Goal: Transaction & Acquisition: Purchase product/service

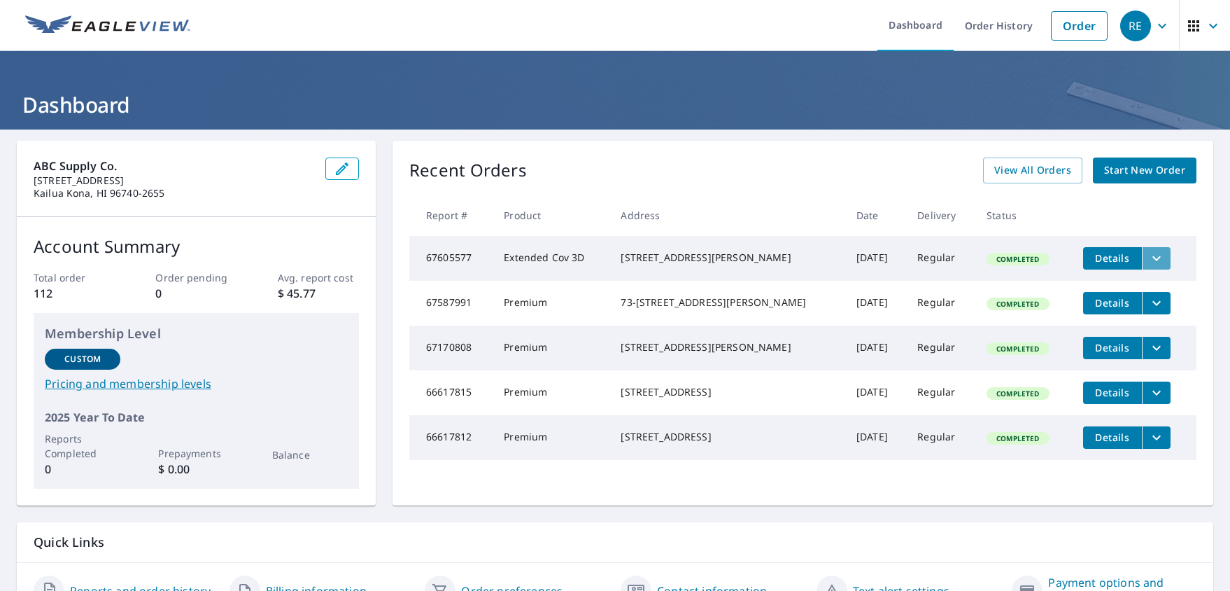
click at [1017, 260] on icon "filesDropdownBtn-67605577" at bounding box center [1156, 258] width 17 height 17
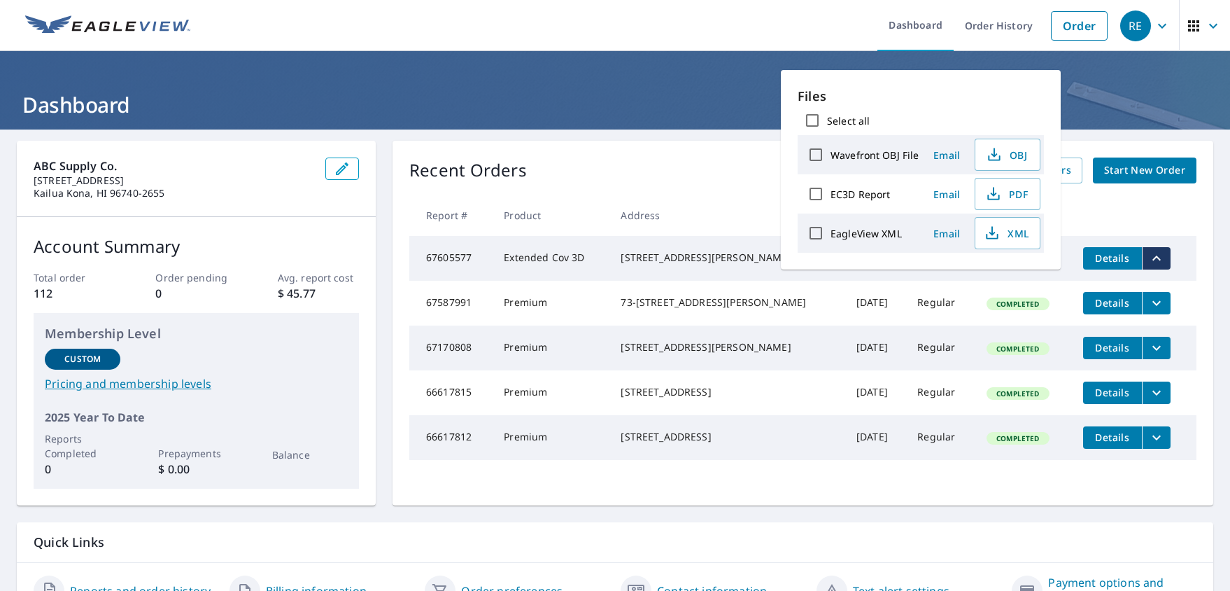
click at [1017, 258] on span "Details" at bounding box center [1113, 257] width 42 height 13
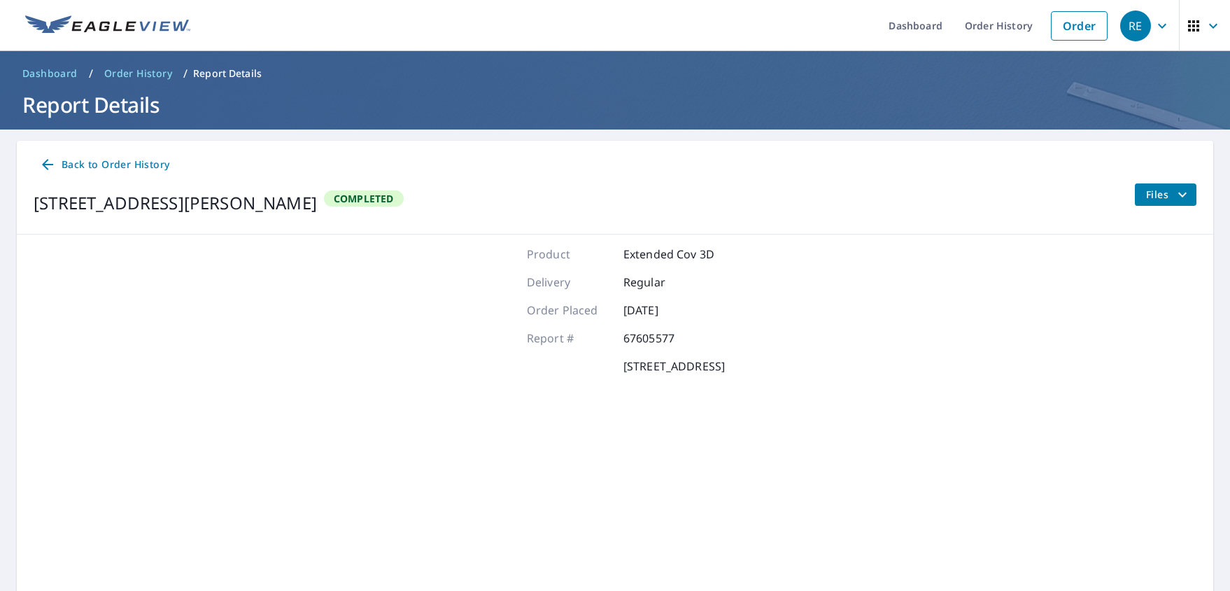
click at [1017, 194] on icon "filesDropdownBtn-67605577" at bounding box center [1182, 194] width 8 height 5
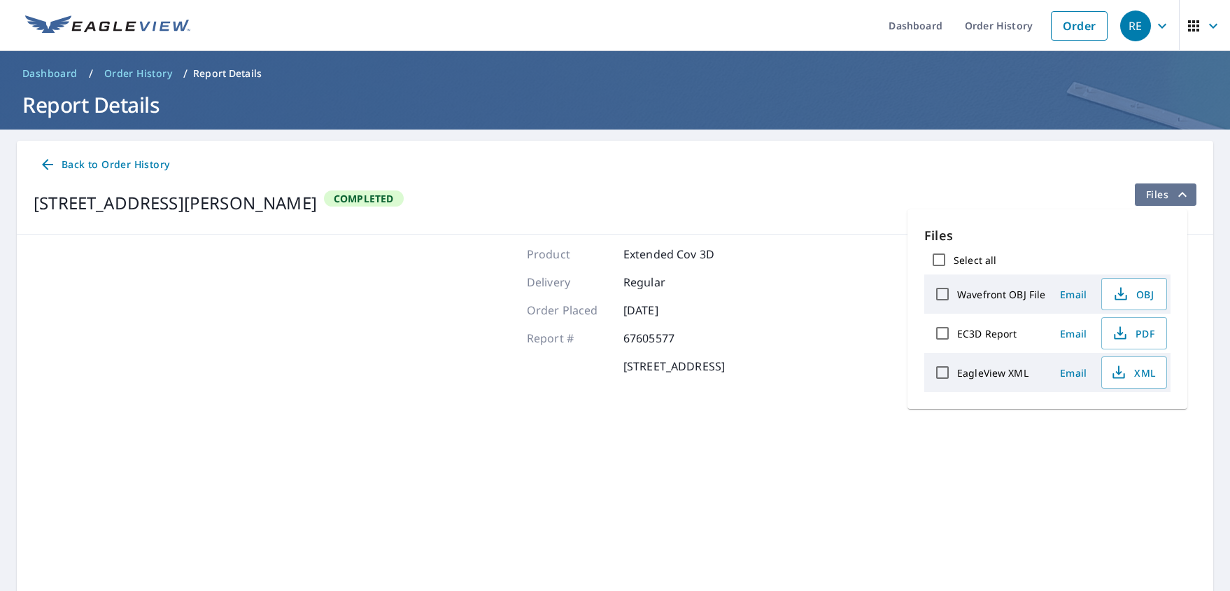
click at [1017, 194] on icon "filesDropdownBtn-67605577" at bounding box center [1182, 194] width 17 height 17
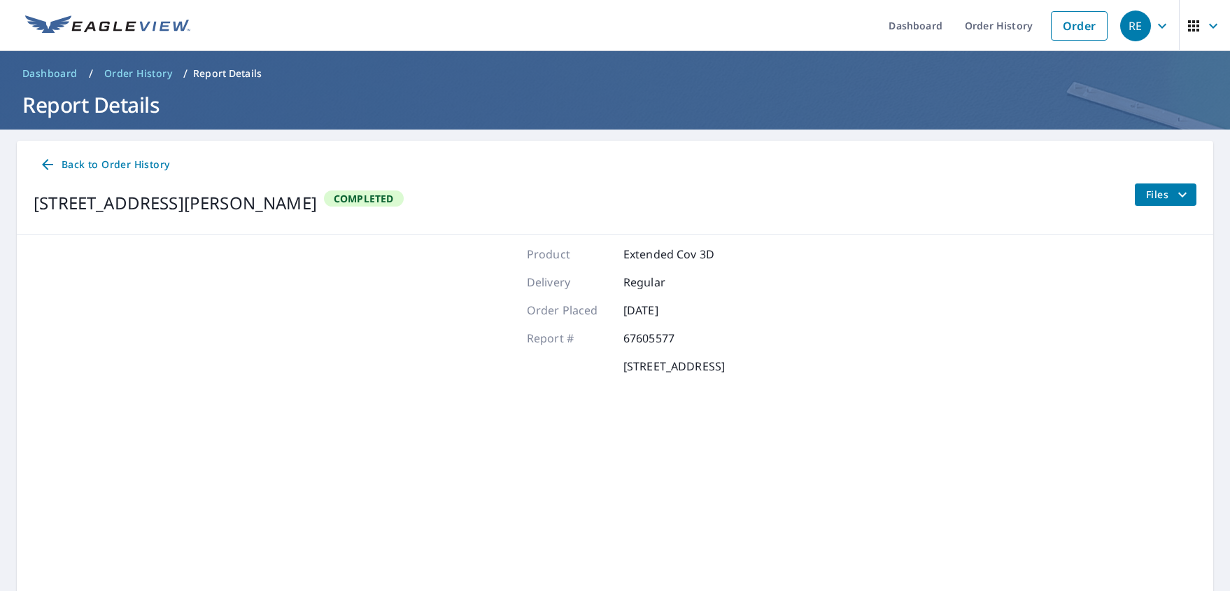
click at [97, 165] on span "Back to Order History" at bounding box center [104, 164] width 130 height 17
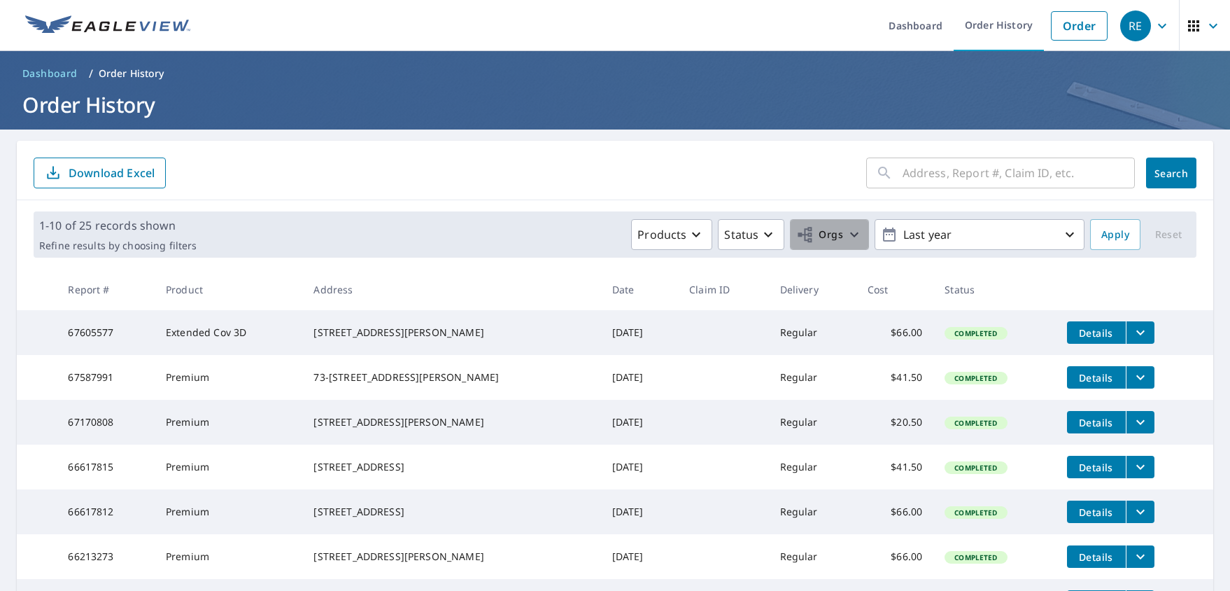
click at [815, 241] on span "Orgs" at bounding box center [819, 234] width 47 height 17
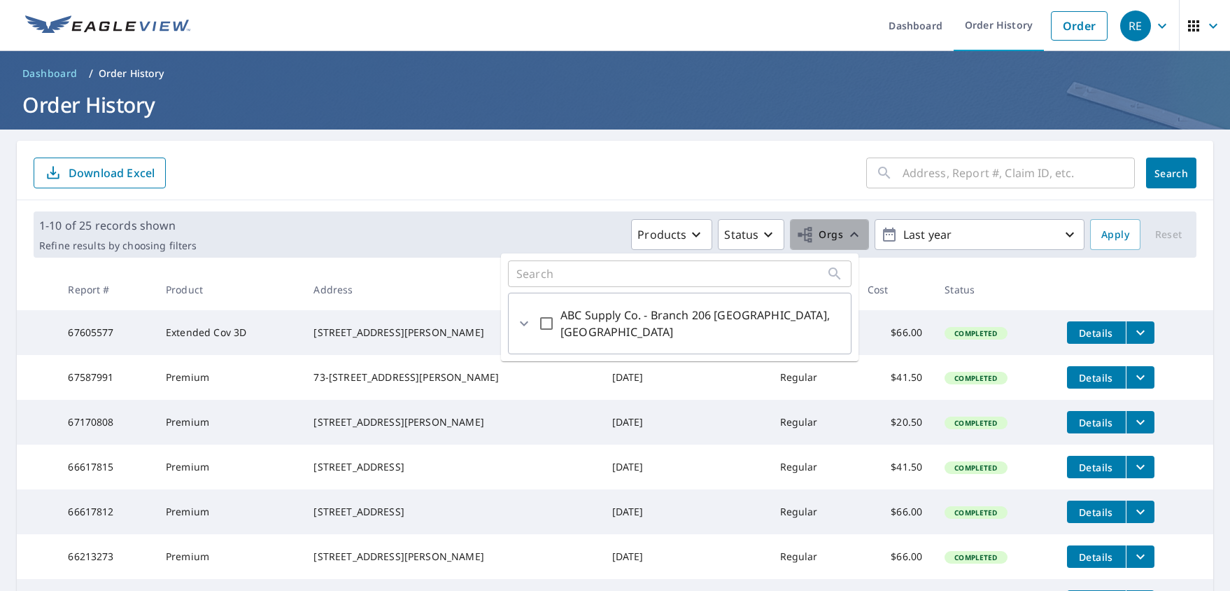
click at [815, 241] on span "Orgs" at bounding box center [819, 234] width 47 height 17
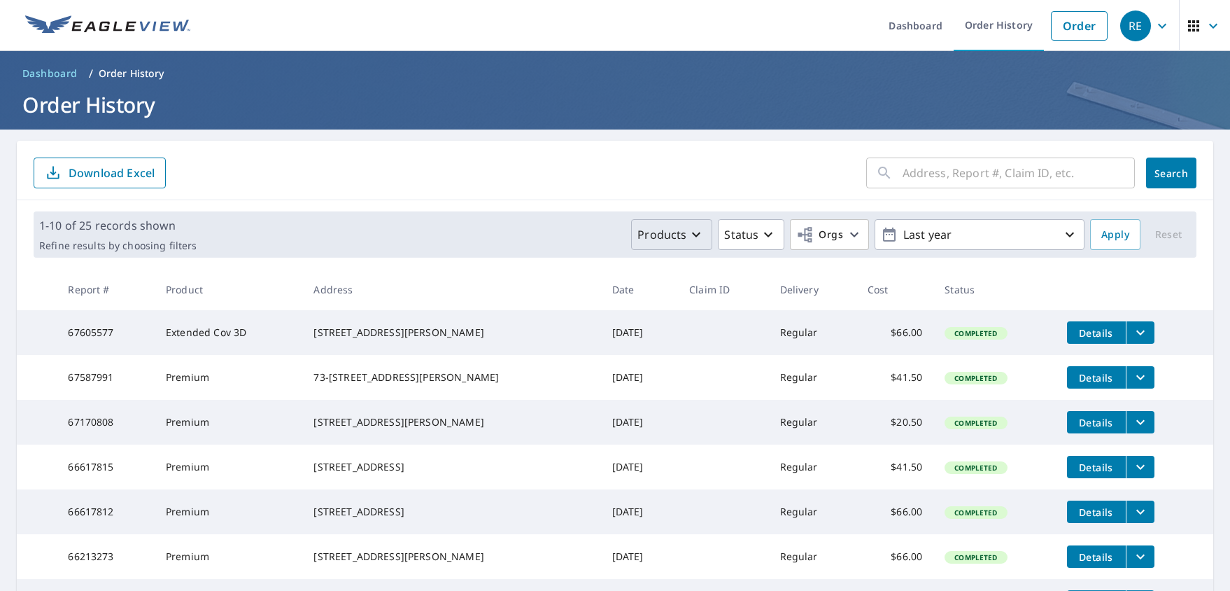
click at [692, 232] on icon "button" at bounding box center [696, 234] width 17 height 17
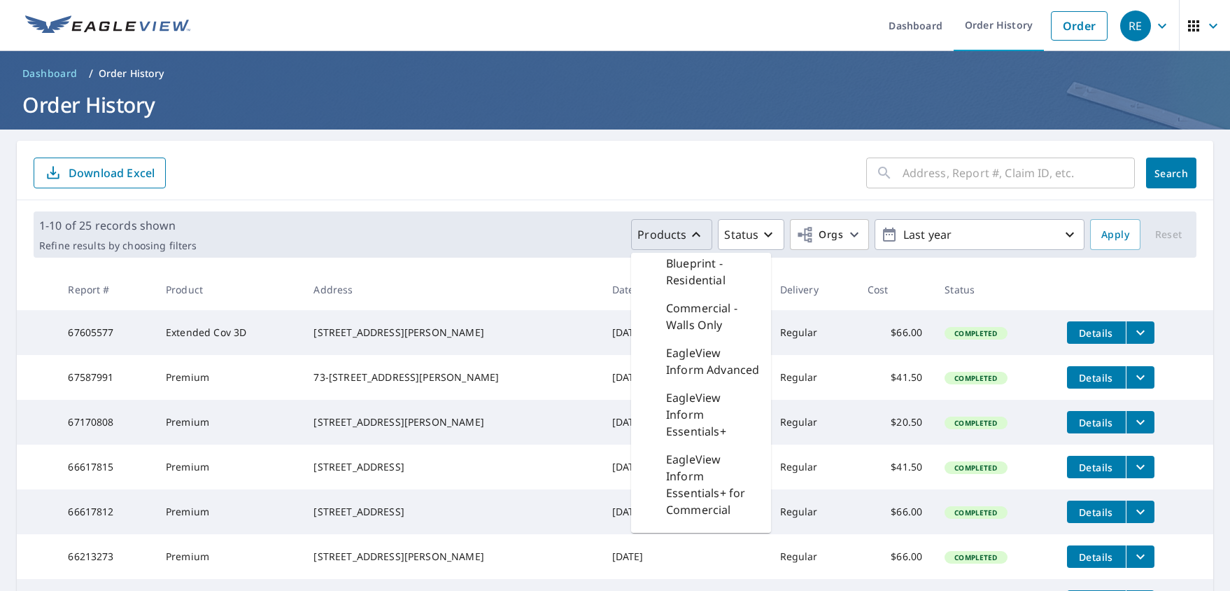
scroll to position [543, 0]
click at [949, 320] on td "Completed" at bounding box center [994, 332] width 122 height 45
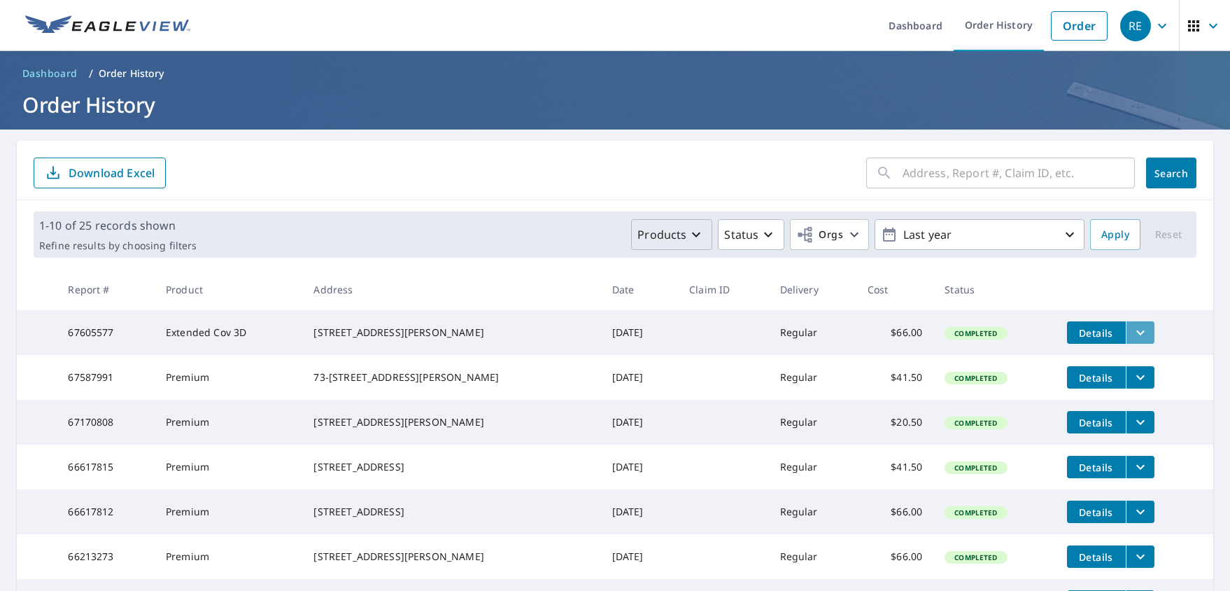
click at [1017, 332] on button "filesDropdownBtn-67605577" at bounding box center [1140, 332] width 29 height 22
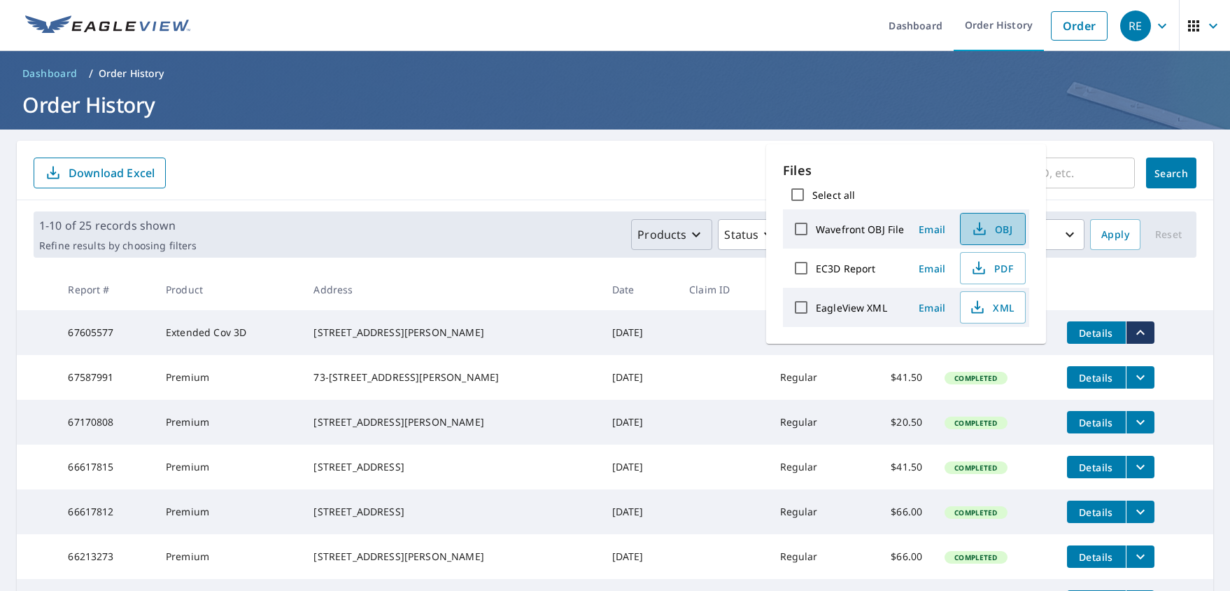
click at [990, 227] on span "OBJ" at bounding box center [991, 228] width 45 height 17
click at [439, 168] on form "​ Search Download Excel" at bounding box center [615, 172] width 1163 height 31
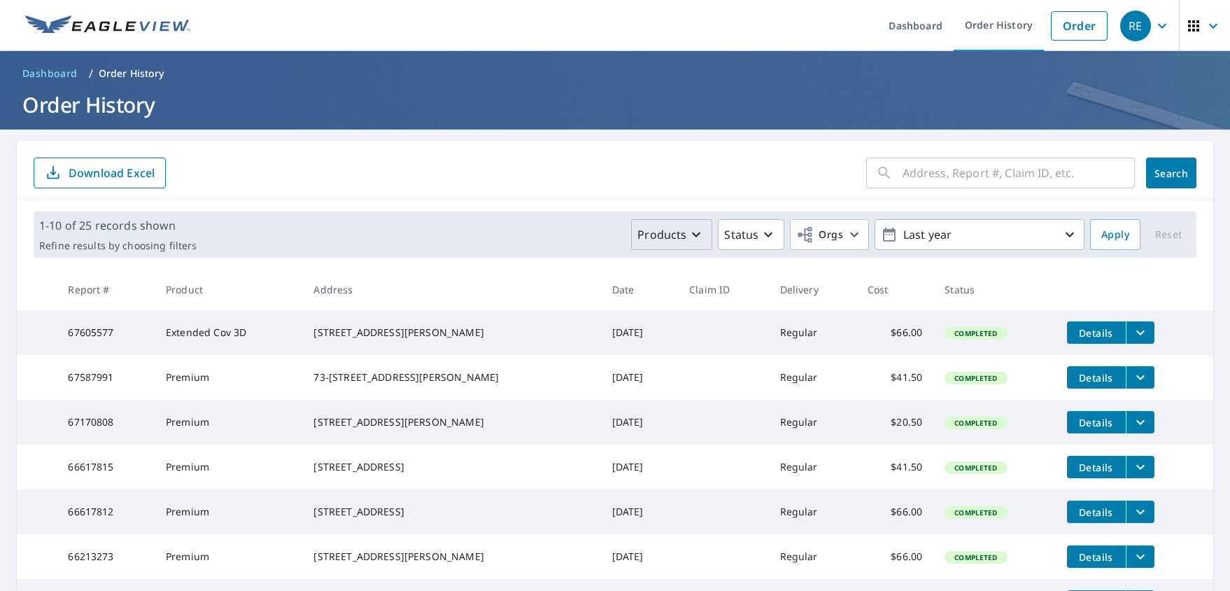
drag, startPoint x: 315, startPoint y: 327, endPoint x: 435, endPoint y: 348, distance: 122.3
click at [435, 348] on tr "67605577 Extended Cov 3D 67-1064 Palekaiko Rd Kamuela, HI 96743 [DATE] Regular …" at bounding box center [615, 332] width 1197 height 45
copy tr "[STREET_ADDRESS][PERSON_NAME]"
click at [111, 26] on img at bounding box center [107, 25] width 165 height 21
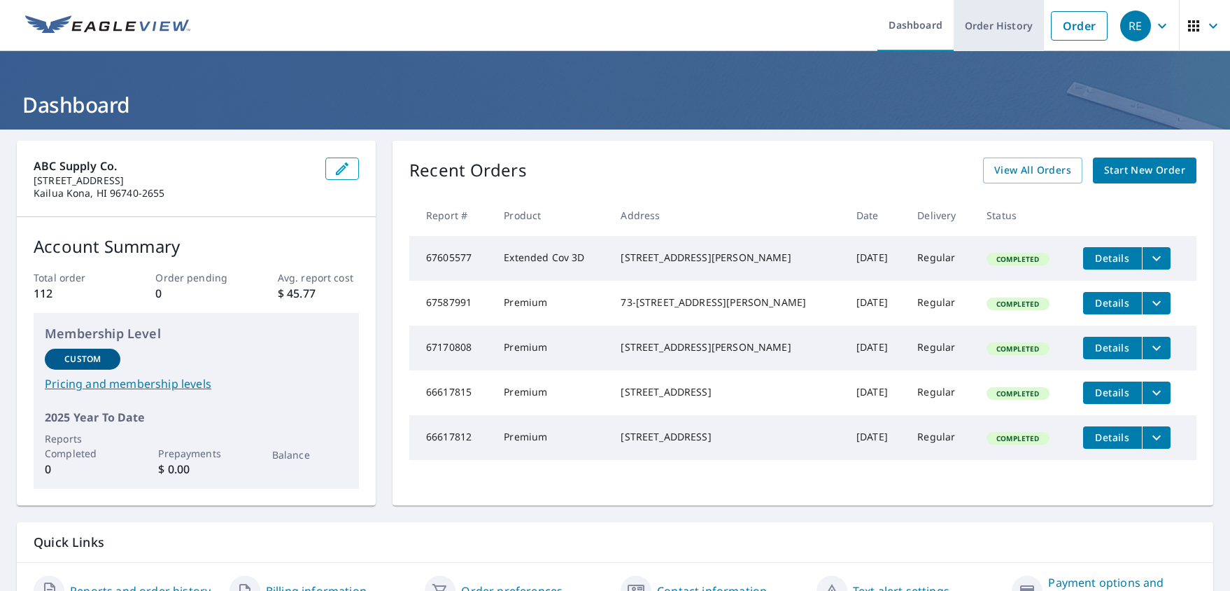
click at [1008, 24] on link "Order History" at bounding box center [999, 25] width 90 height 51
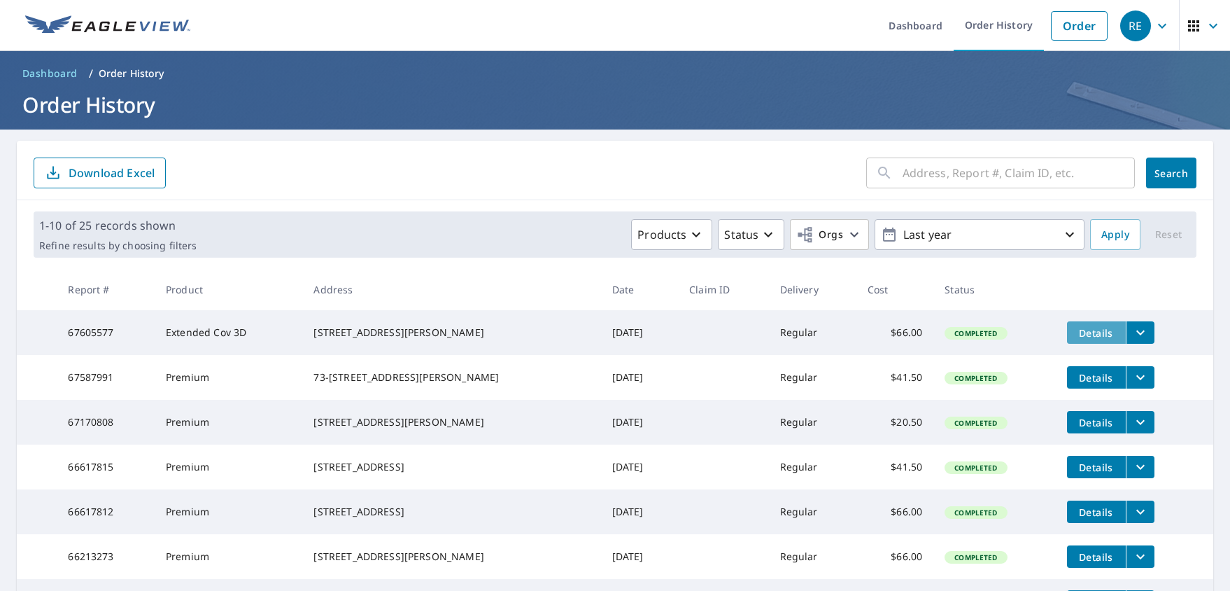
click at [1017, 335] on span "Details" at bounding box center [1097, 332] width 42 height 13
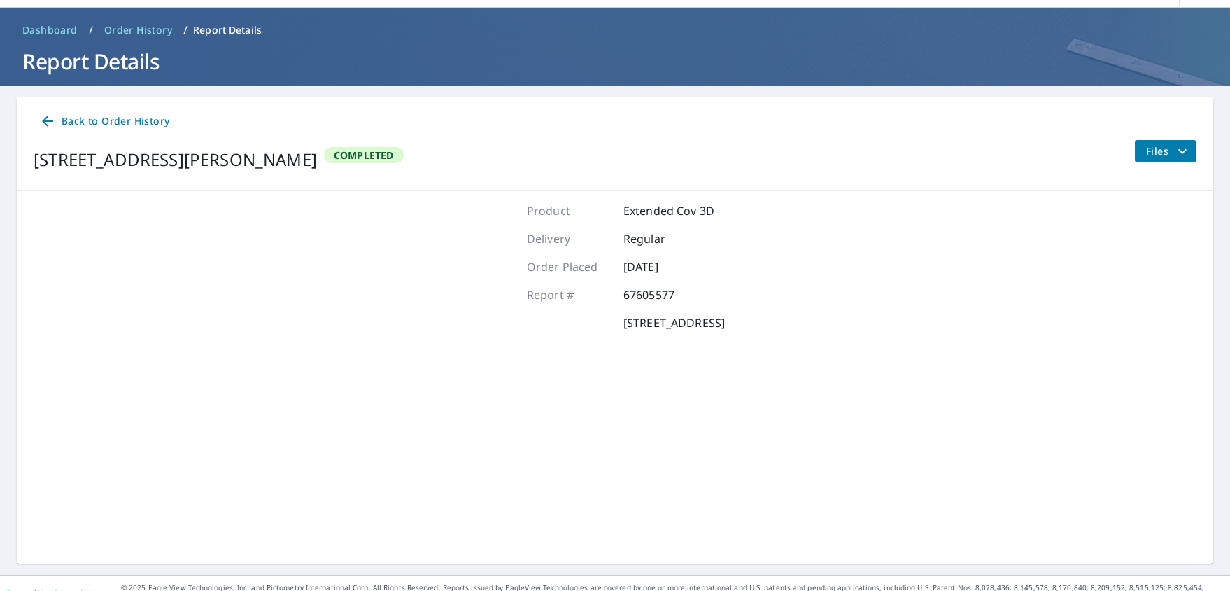
scroll to position [63, 0]
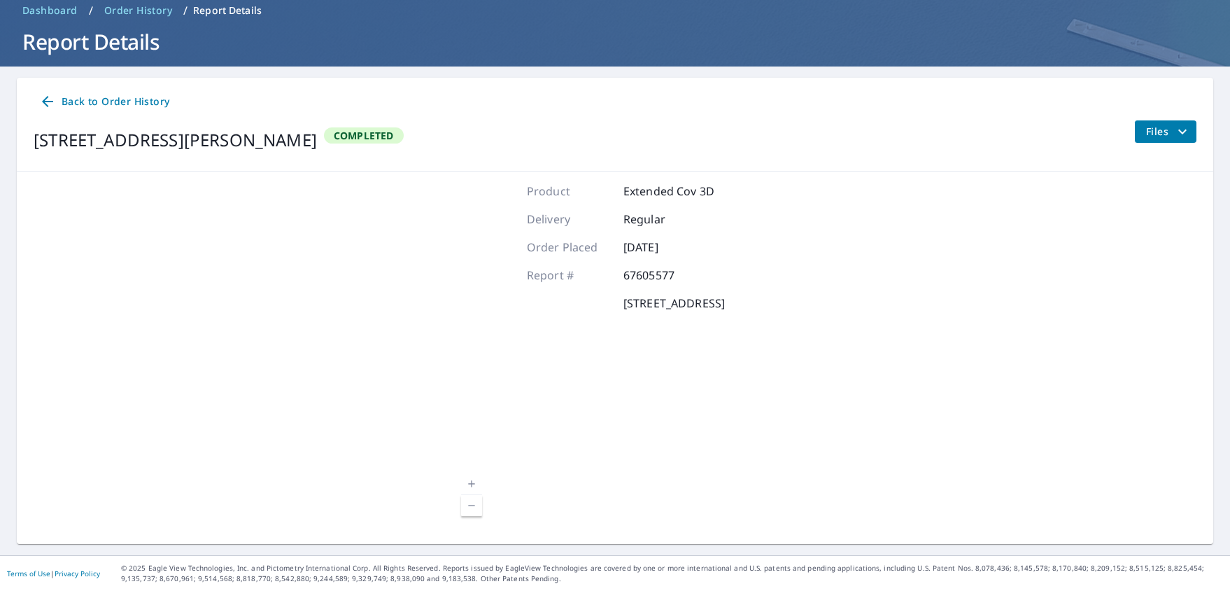
click at [1017, 115] on div "Back to Order History" at bounding box center [615, 102] width 1163 height 26
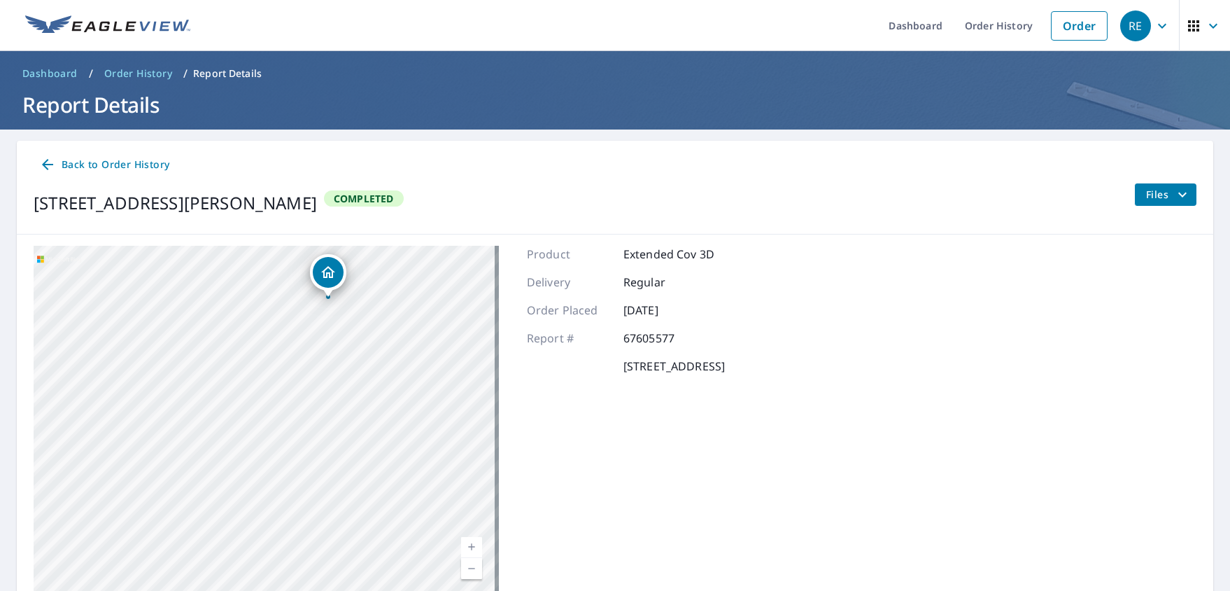
click at [325, 295] on div "Dropped pin, building 1, Residential property, 67-1064 Palekaiko Rd Kamuela, HI…" at bounding box center [328, 290] width 18 height 14
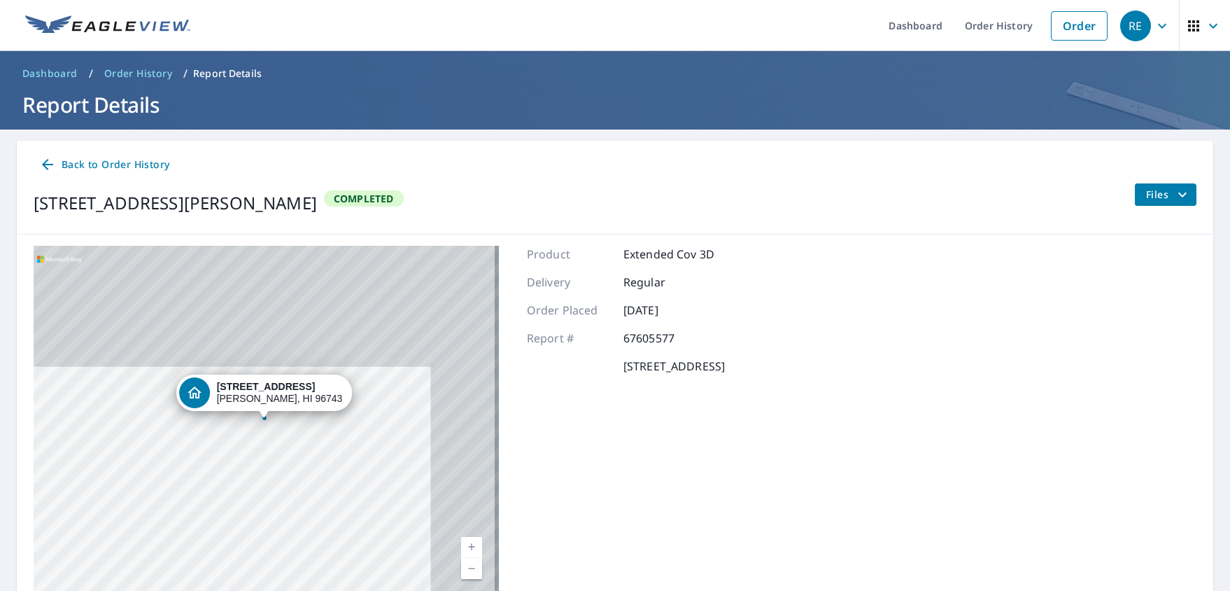
click at [327, 278] on div "[STREET_ADDRESS][PERSON_NAME]" at bounding box center [266, 421] width 465 height 350
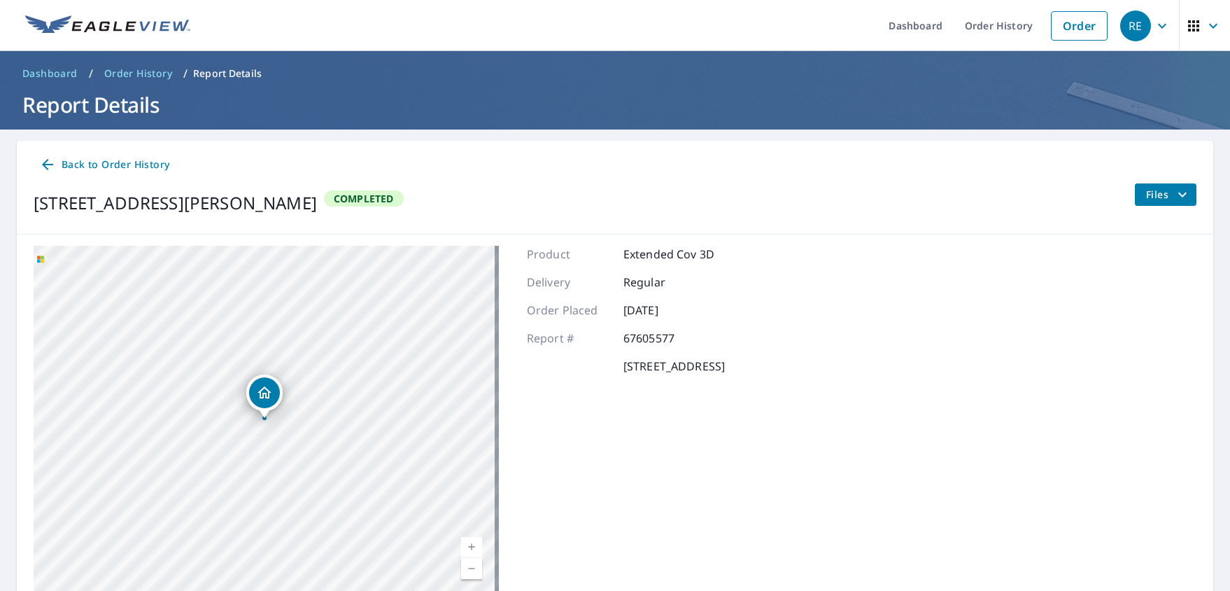
click at [262, 392] on icon "Dropped pin, building 1, Residential property, 67-1064 Palekaiko Rd Kamuela, HI…" at bounding box center [264, 392] width 17 height 17
click at [262, 401] on div "[STREET_ADDRESS][PERSON_NAME]" at bounding box center [280, 393] width 126 height 24
click at [49, 156] on link "Back to Order History" at bounding box center [104, 165] width 141 height 26
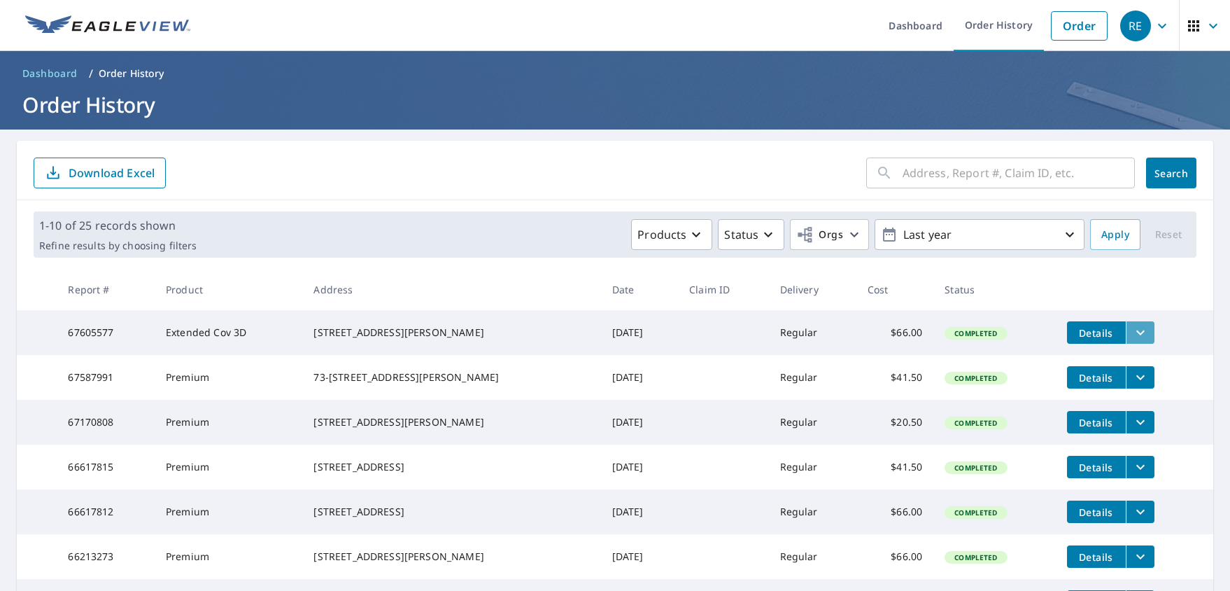
click at [1017, 332] on icon "filesDropdownBtn-67605577" at bounding box center [1140, 332] width 8 height 5
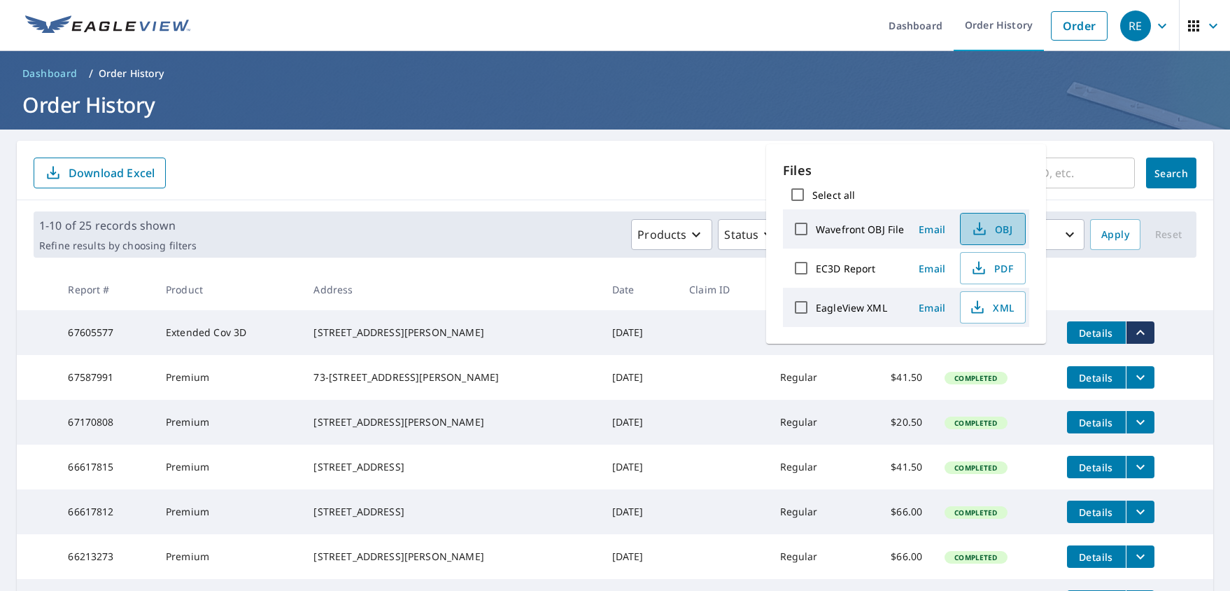
click at [1006, 225] on span "OBJ" at bounding box center [991, 228] width 45 height 17
click at [992, 272] on span "PDF" at bounding box center [991, 268] width 45 height 17
click at [700, 299] on th "Claim ID" at bounding box center [723, 289] width 91 height 41
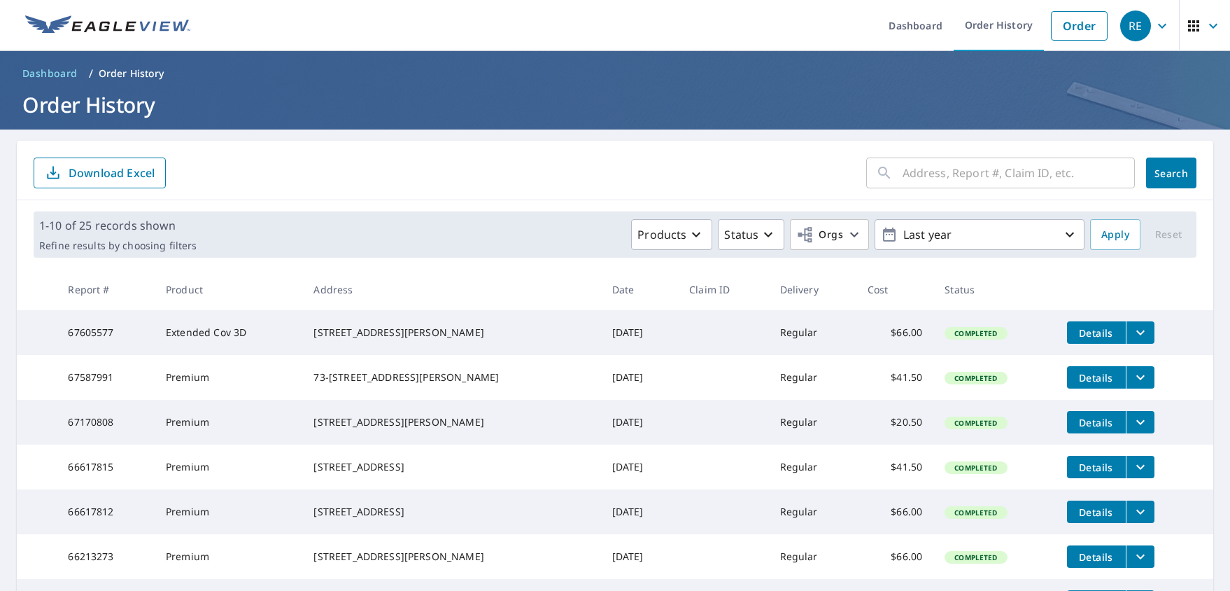
click at [1017, 330] on icon "filesDropdownBtn-67605577" at bounding box center [1140, 332] width 17 height 17
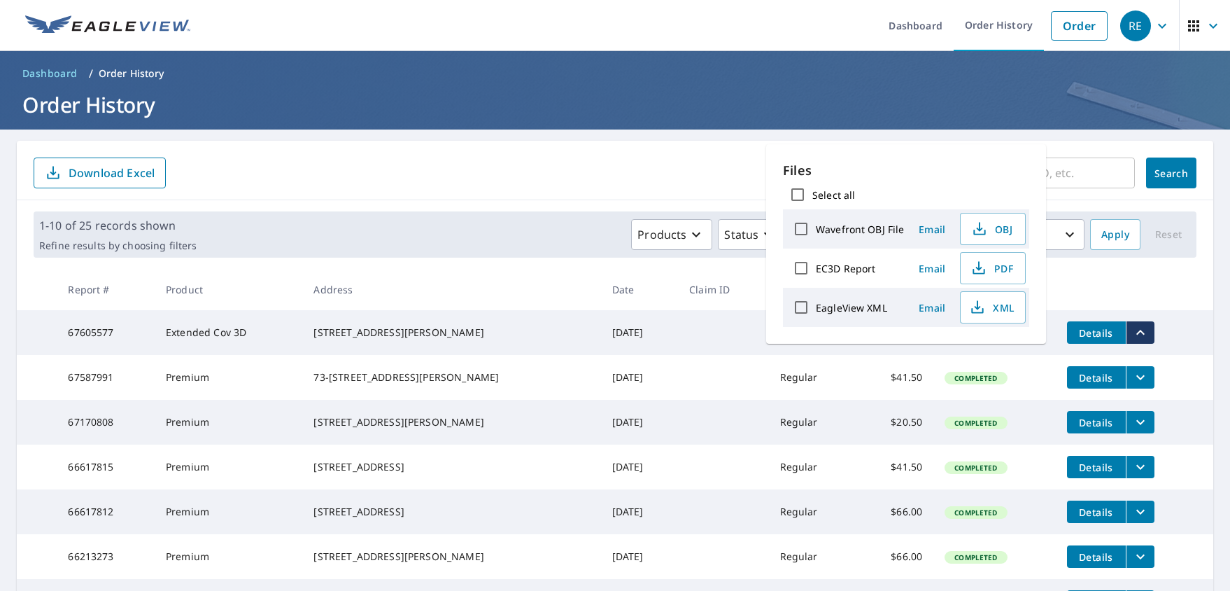
click at [803, 195] on input "Select all" at bounding box center [797, 194] width 29 height 29
checkbox input "true"
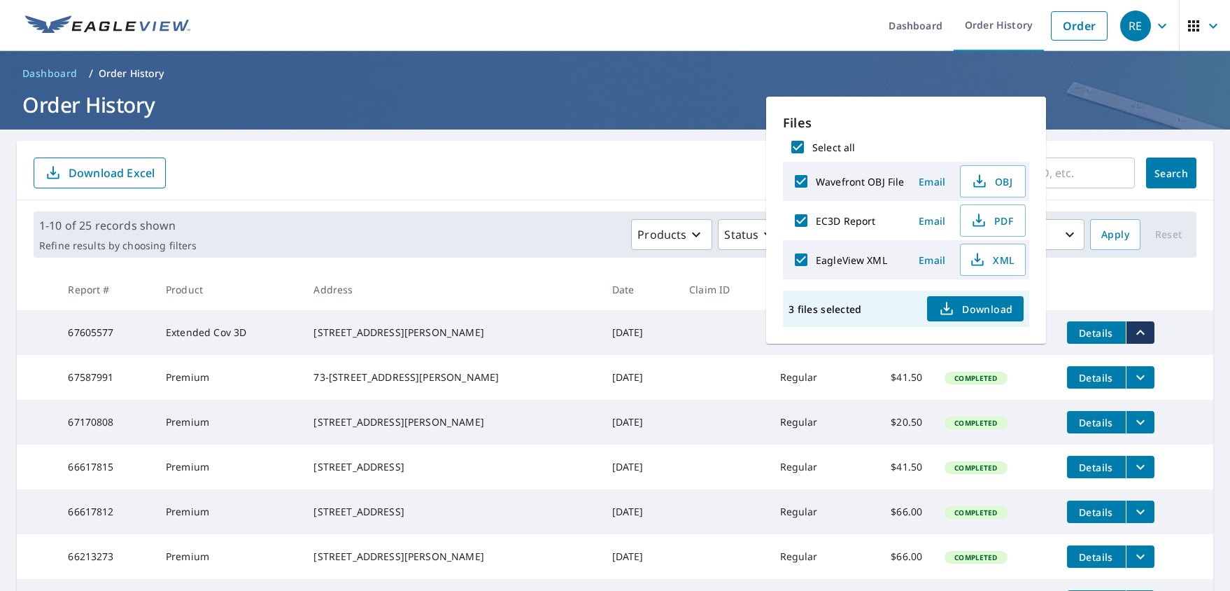
click at [799, 150] on input "Select all" at bounding box center [797, 146] width 29 height 29
checkbox input "false"
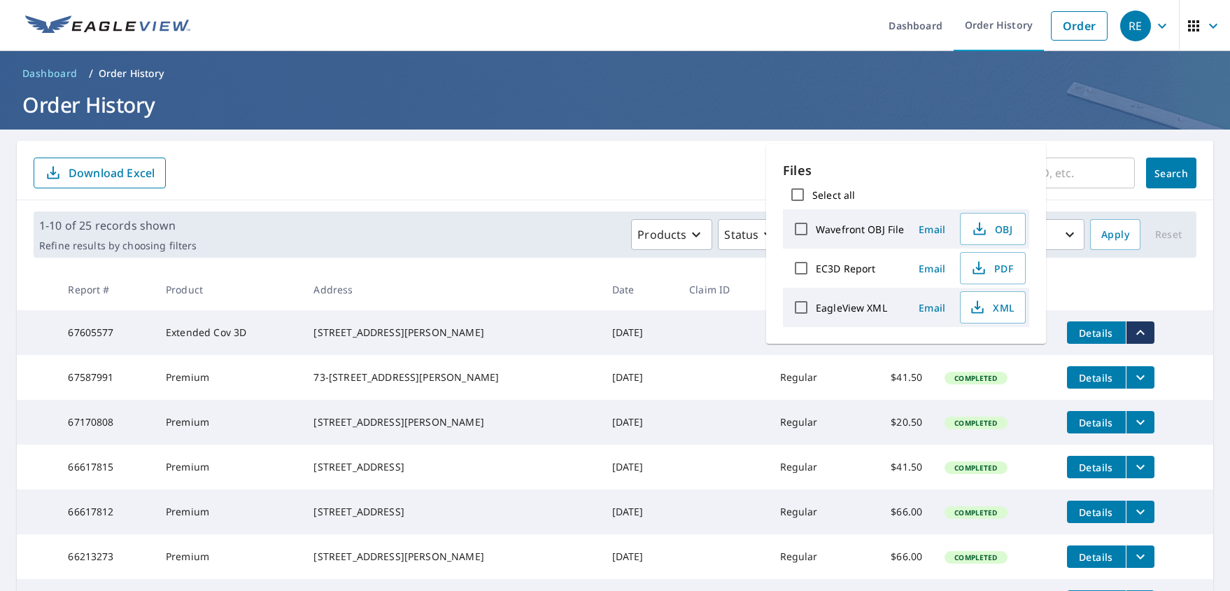
click at [501, 248] on div "Products Status Orgs Last year" at bounding box center [643, 234] width 882 height 31
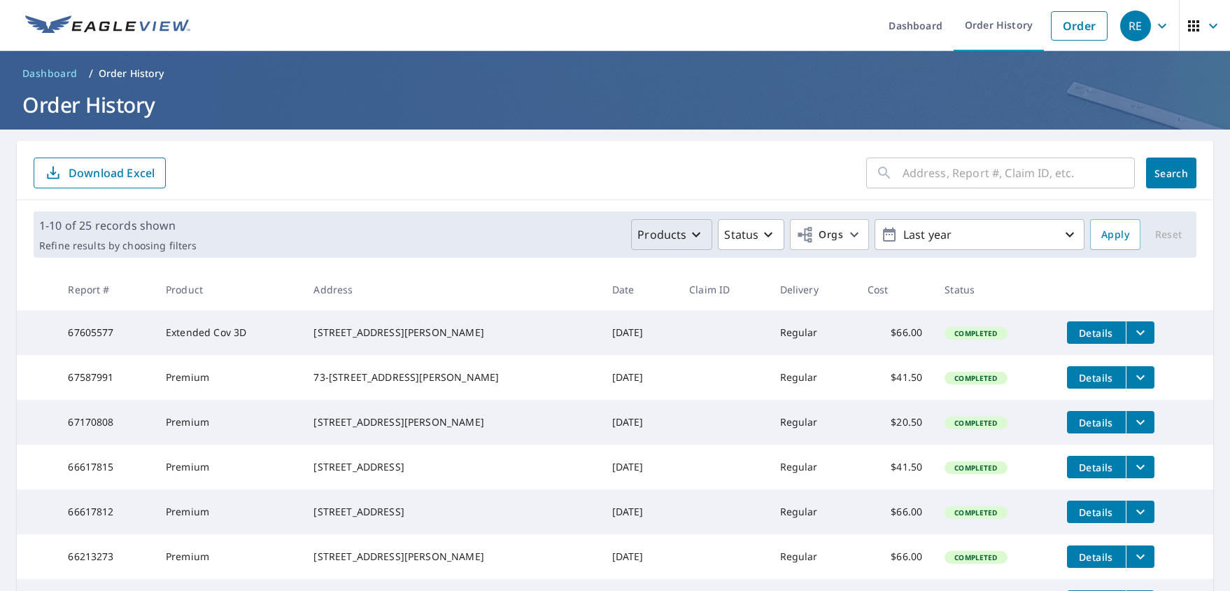
click at [670, 243] on button "Products" at bounding box center [671, 234] width 81 height 31
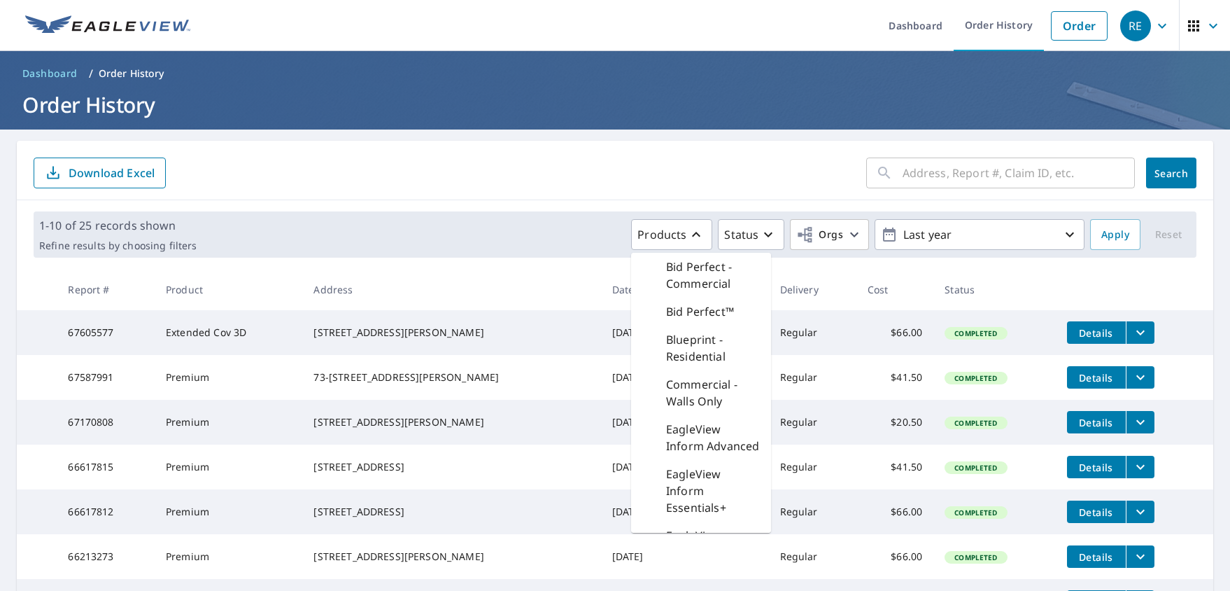
click at [254, 328] on td "Extended Cov 3D" at bounding box center [229, 332] width 148 height 45
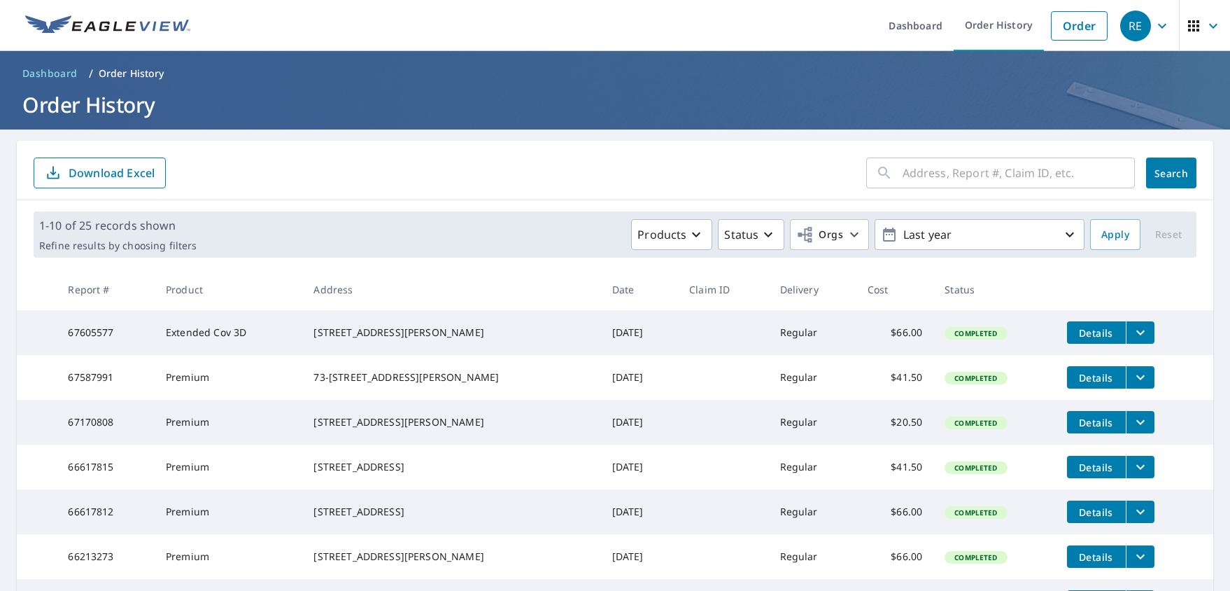
drag, startPoint x: 326, startPoint y: 328, endPoint x: 416, endPoint y: 346, distance: 91.3
click at [416, 346] on td "[STREET_ADDRESS][PERSON_NAME]" at bounding box center [451, 332] width 298 height 45
copy div "[STREET_ADDRESS][PERSON_NAME]"
click at [71, 11] on link at bounding box center [108, 25] width 182 height 51
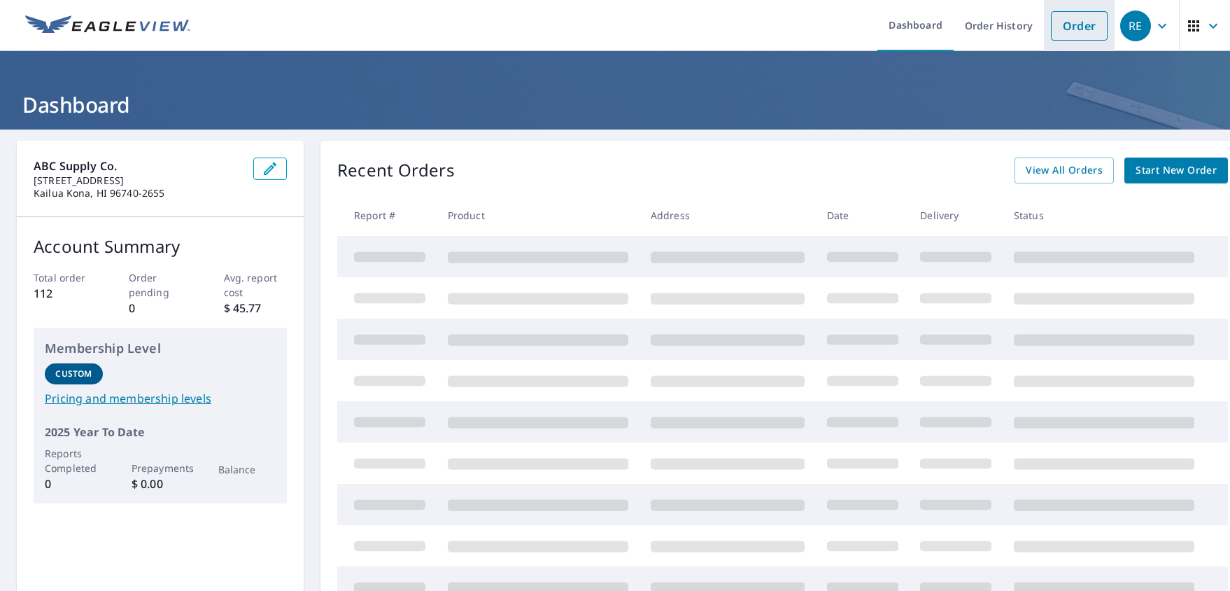
click at [1017, 22] on link "Order" at bounding box center [1079, 25] width 57 height 29
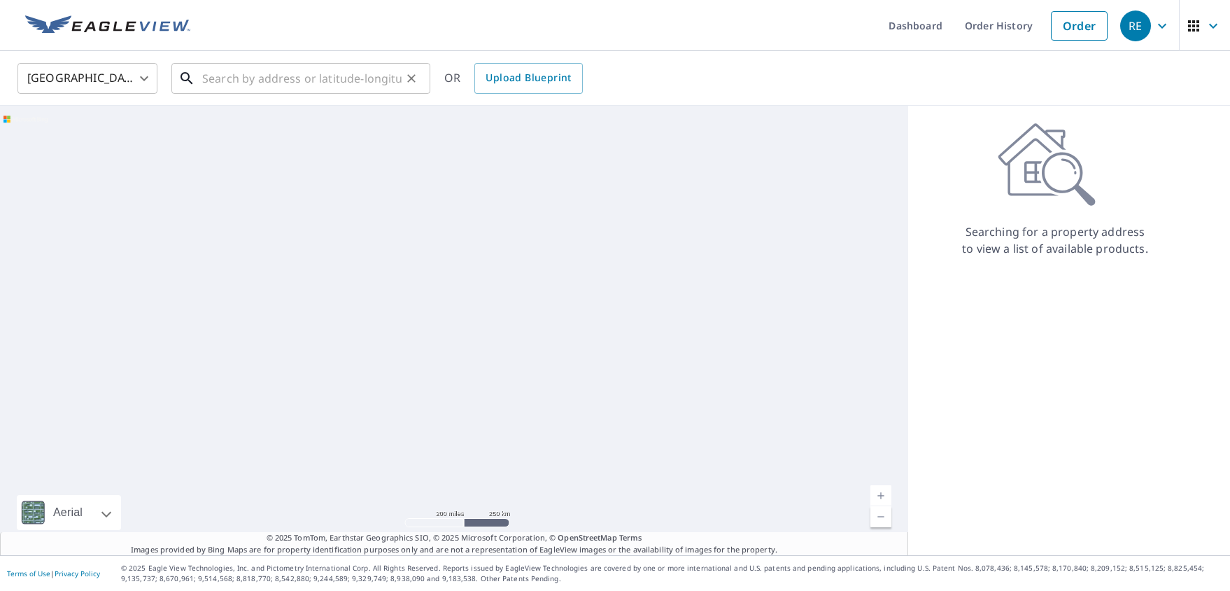
click at [285, 75] on input "text" at bounding box center [301, 78] width 199 height 39
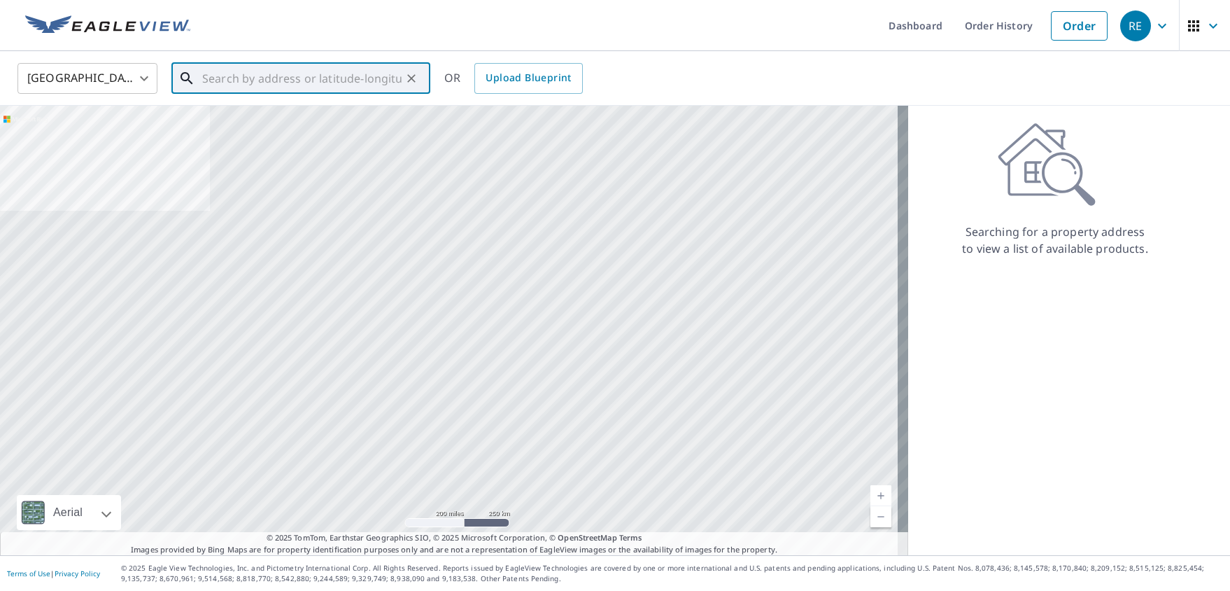
paste input "[STREET_ADDRESS][PERSON_NAME]"
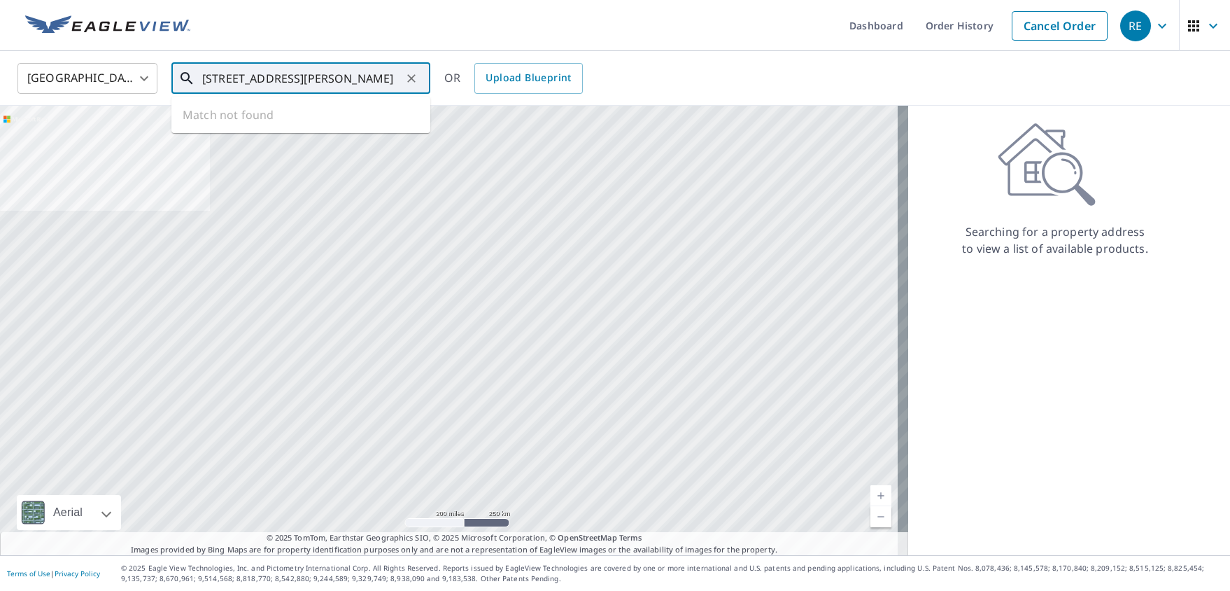
type input "[STREET_ADDRESS][PERSON_NAME]"
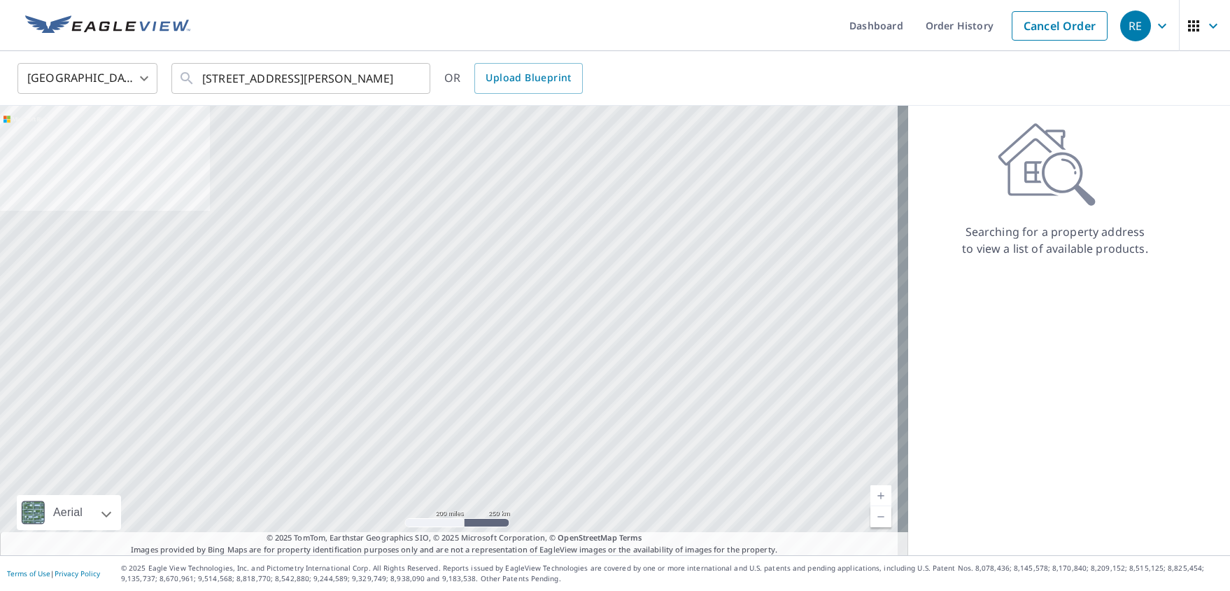
scroll to position [0, 0]
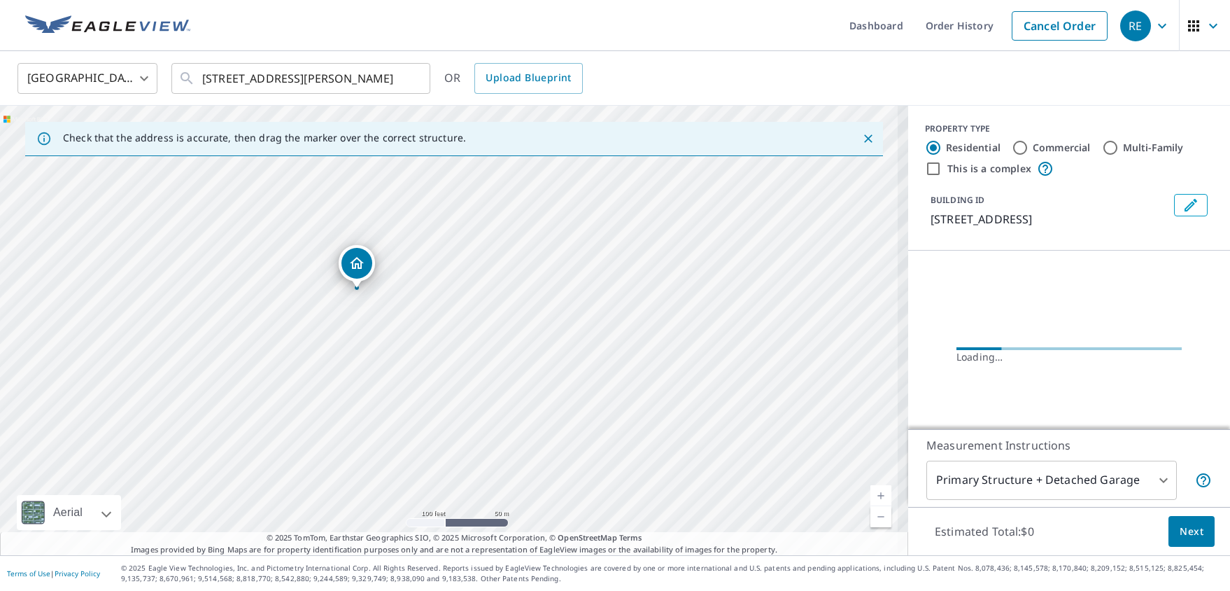
drag, startPoint x: 468, startPoint y: 362, endPoint x: 428, endPoint y: 330, distance: 51.4
click at [428, 330] on div "[STREET_ADDRESS][PERSON_NAME]" at bounding box center [454, 330] width 908 height 449
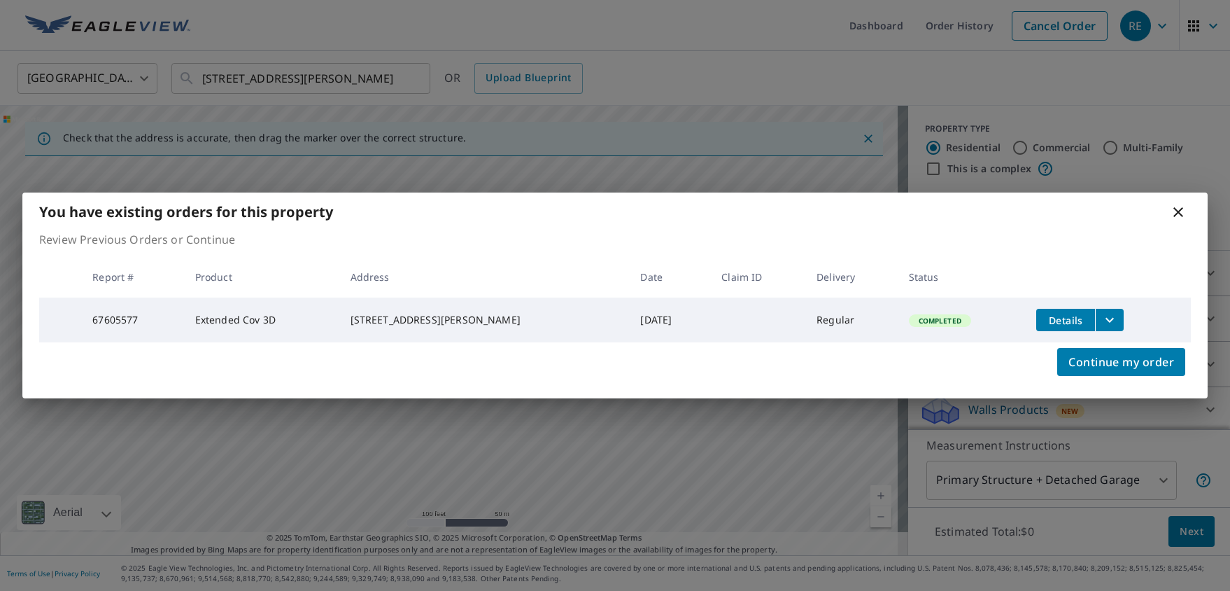
click at [1017, 319] on icon "filesDropdownBtn-67605577" at bounding box center [1110, 320] width 8 height 5
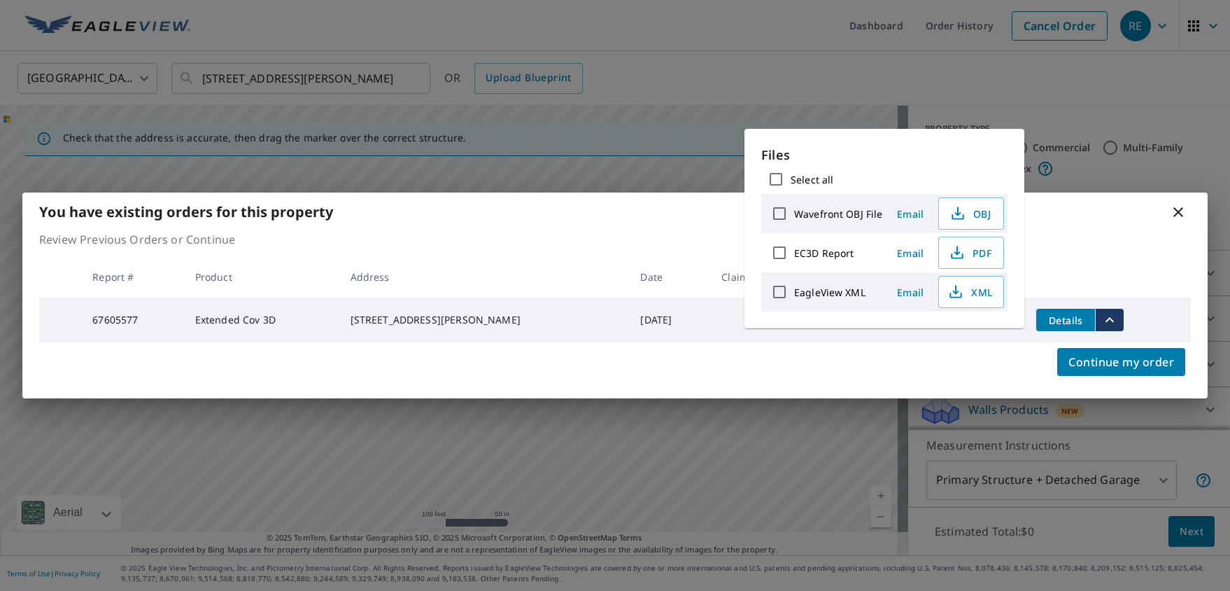
click at [1017, 319] on icon "filesDropdownBtn-67605577" at bounding box center [1109, 319] width 17 height 17
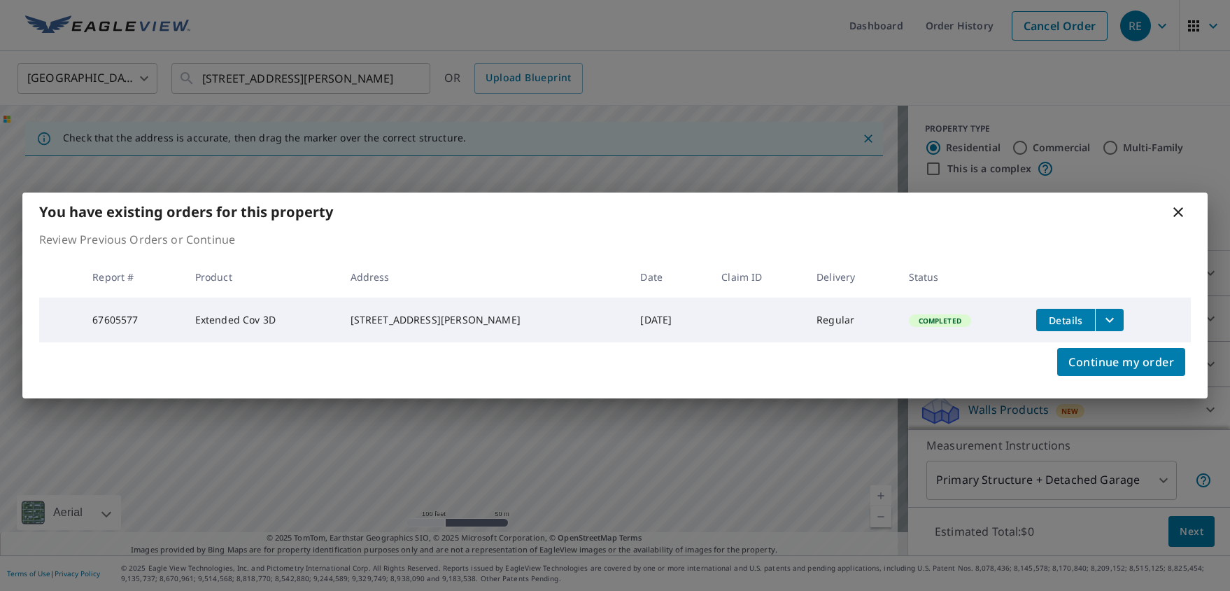
click at [1017, 316] on span "Details" at bounding box center [1066, 319] width 42 height 13
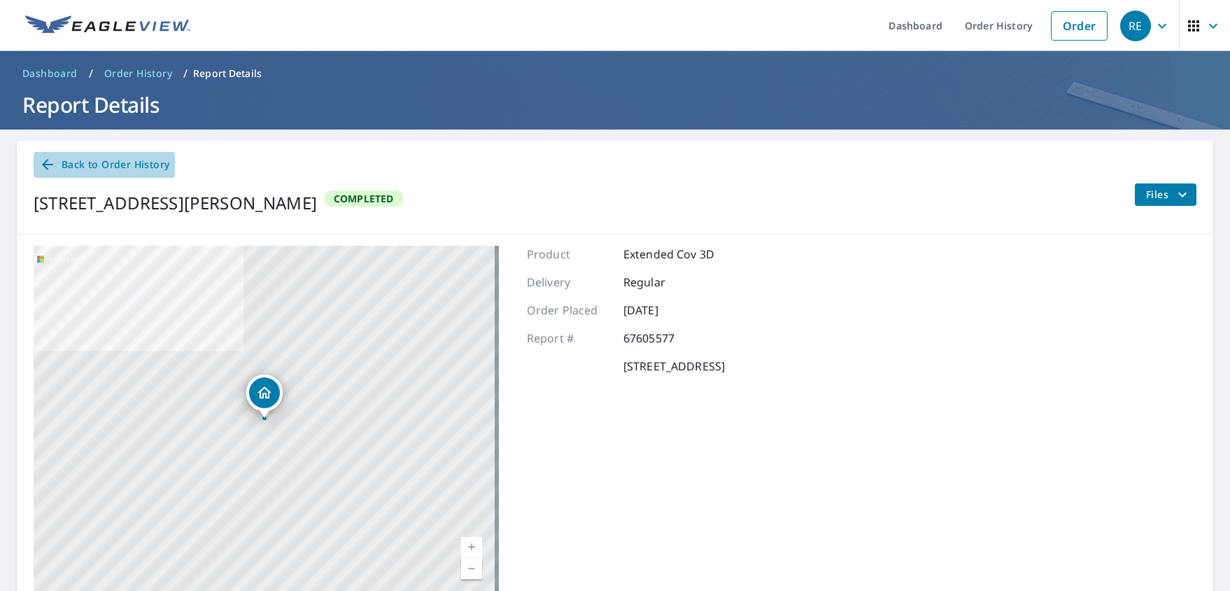
click at [55, 169] on icon at bounding box center [47, 164] width 17 height 17
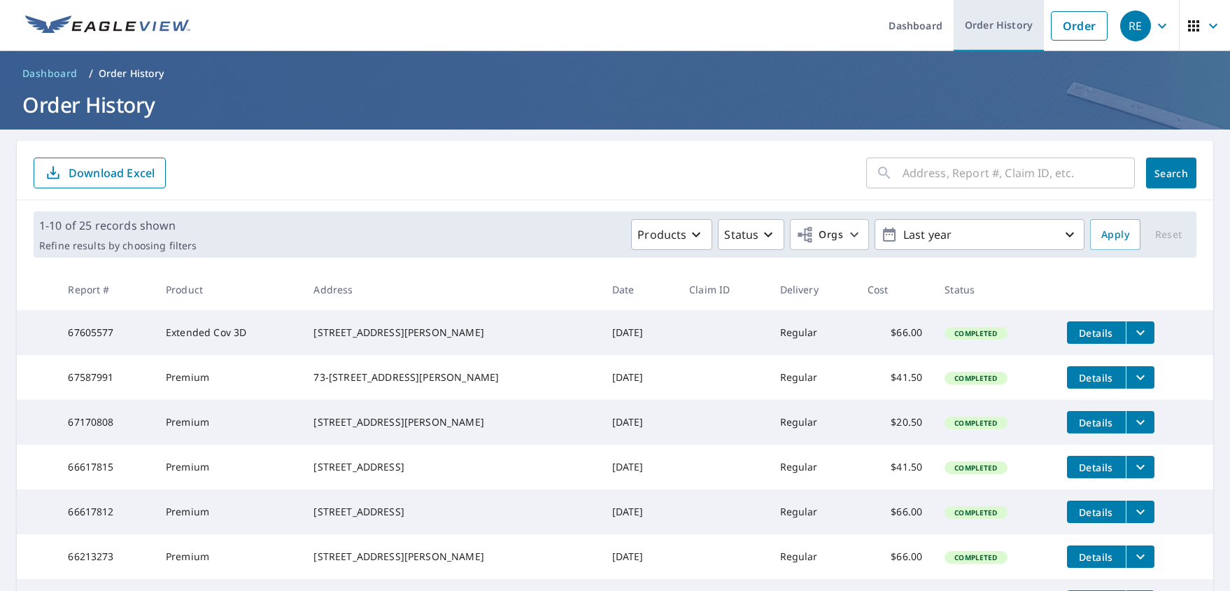
click at [987, 34] on link "Order History" at bounding box center [999, 25] width 90 height 51
click at [52, 30] on img at bounding box center [107, 25] width 165 height 21
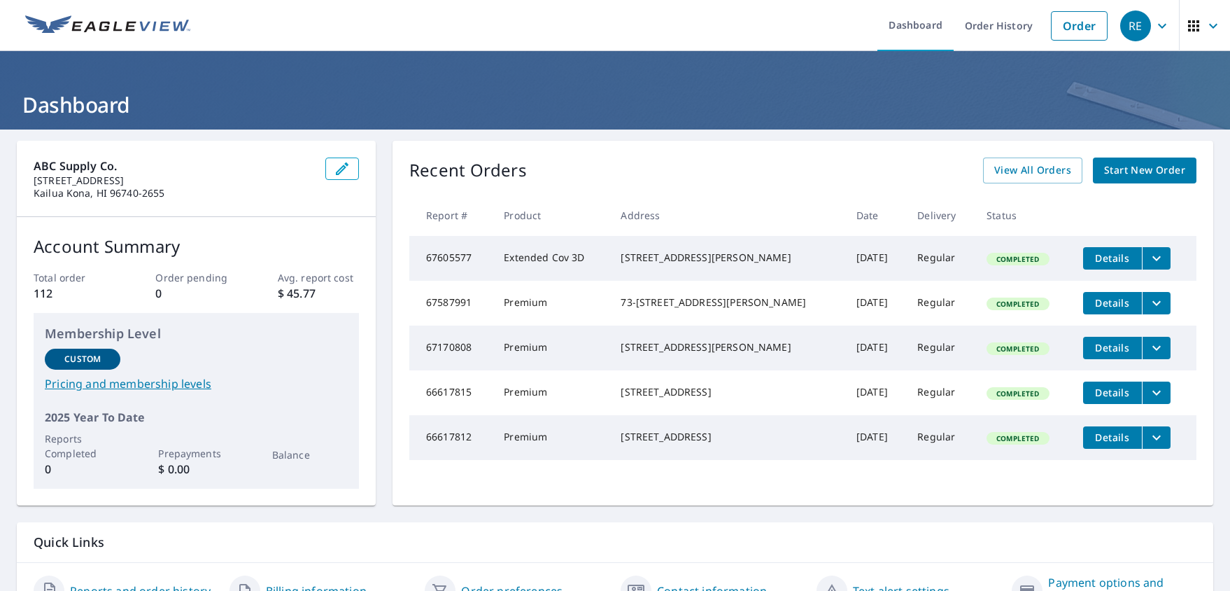
drag, startPoint x: 631, startPoint y: 254, endPoint x: 736, endPoint y: 271, distance: 106.3
click at [736, 265] on div "[STREET_ADDRESS][PERSON_NAME]" at bounding box center [727, 258] width 213 height 14
copy div "[STREET_ADDRESS][PERSON_NAME]"
click at [1017, 15] on link "Order" at bounding box center [1079, 25] width 57 height 29
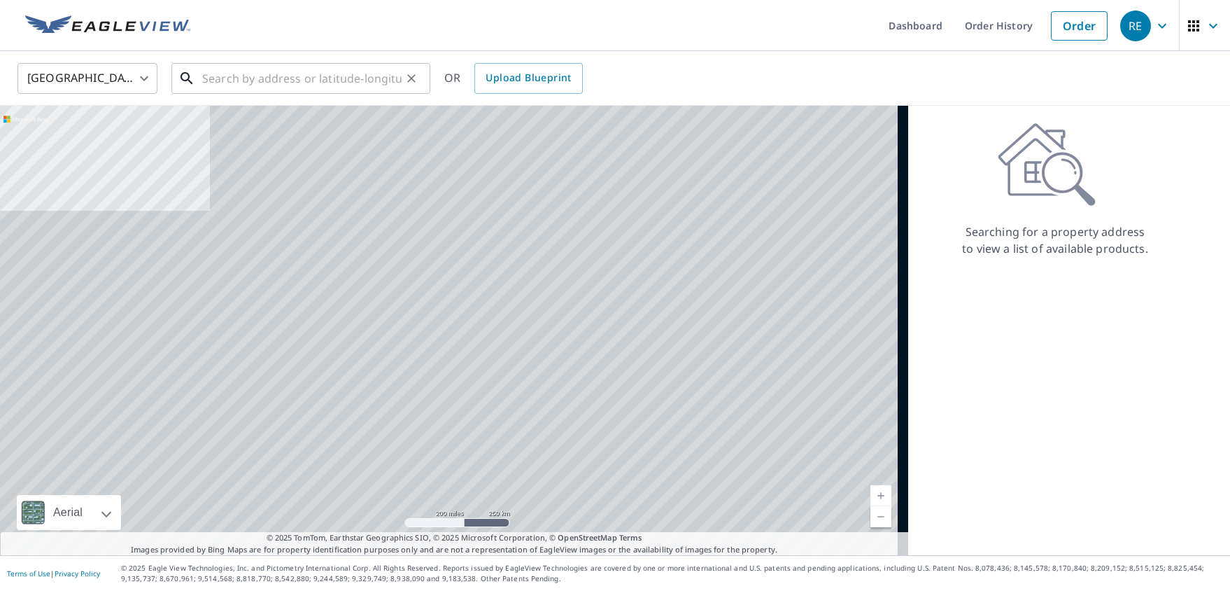
click at [295, 85] on input "text" at bounding box center [301, 78] width 199 height 39
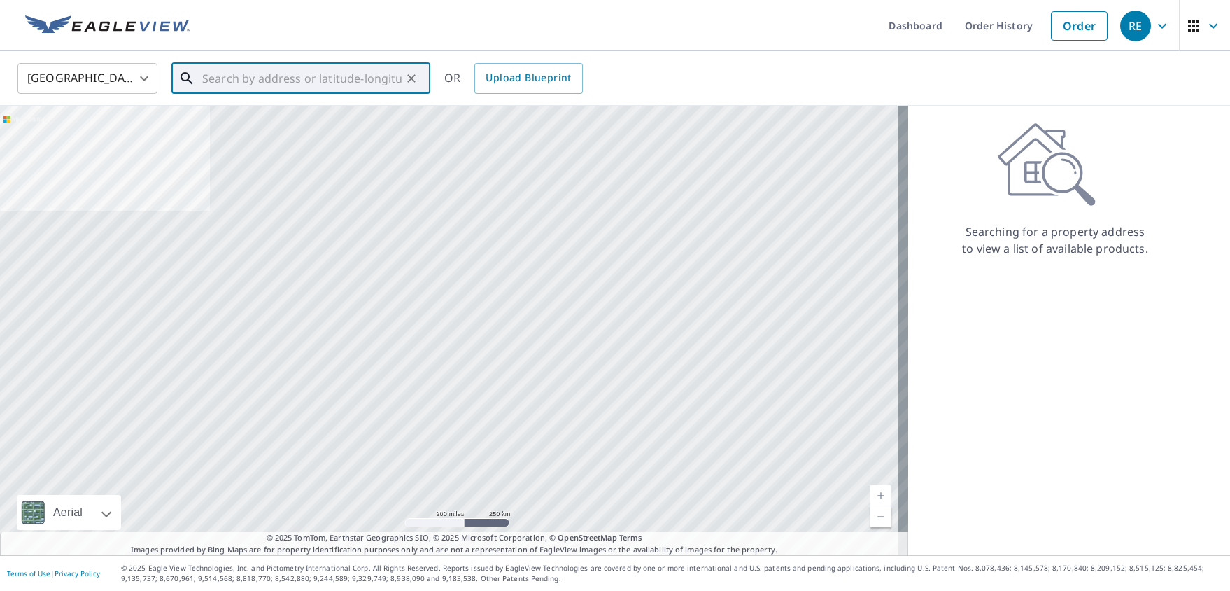
paste input "[STREET_ADDRESS][PERSON_NAME]"
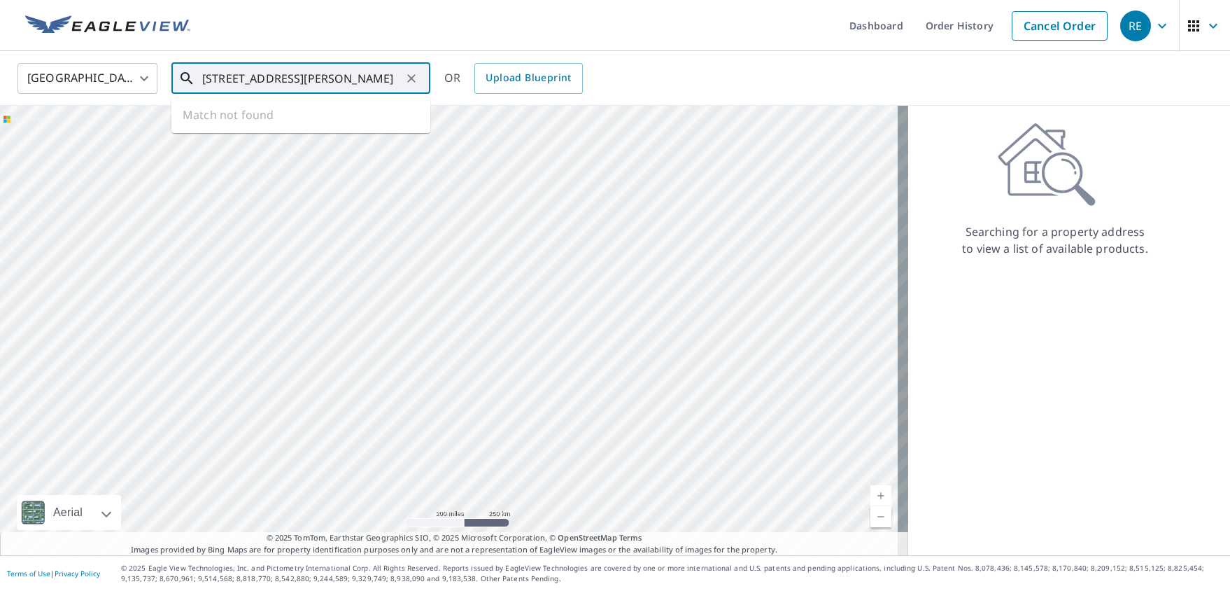
type input "[STREET_ADDRESS][PERSON_NAME]"
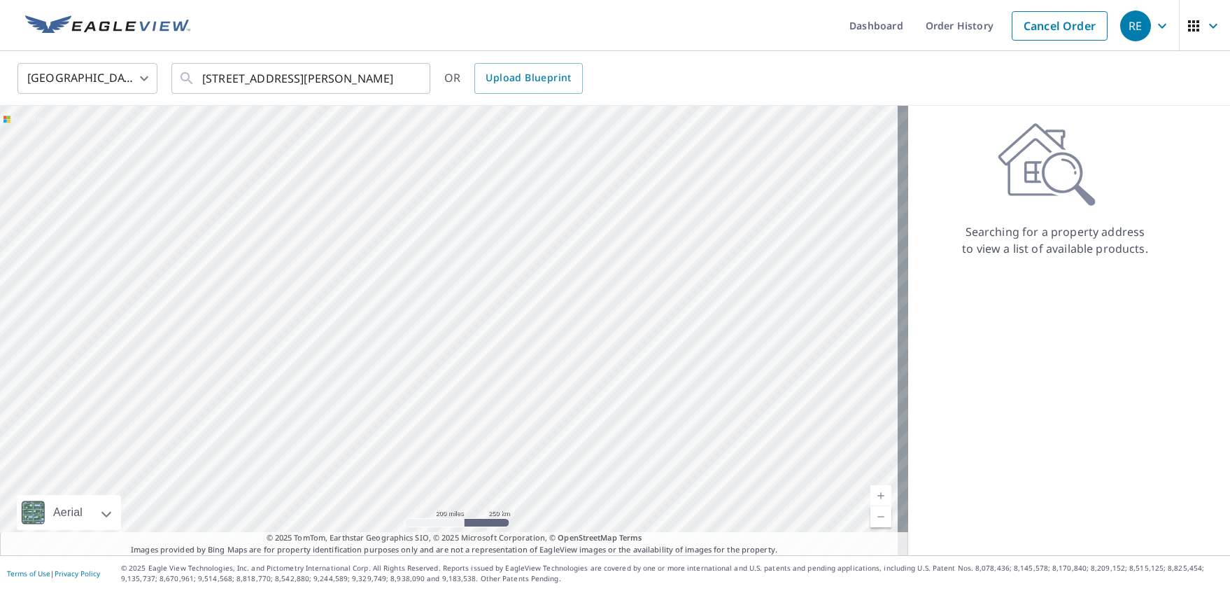
scroll to position [0, 0]
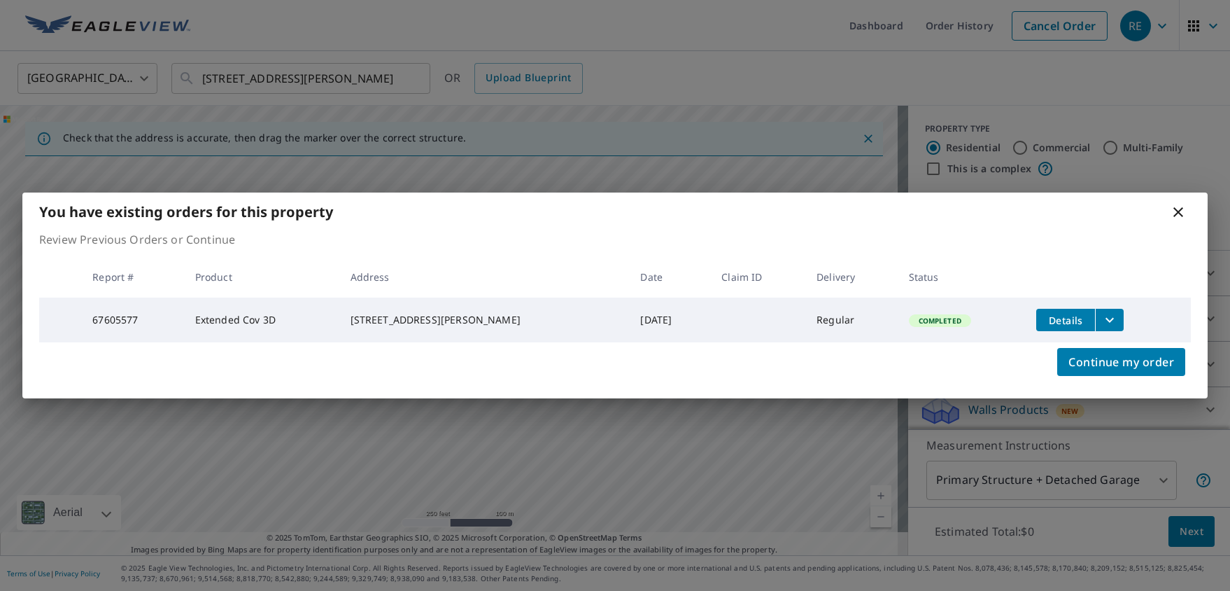
click at [1017, 210] on icon at bounding box center [1178, 212] width 10 height 10
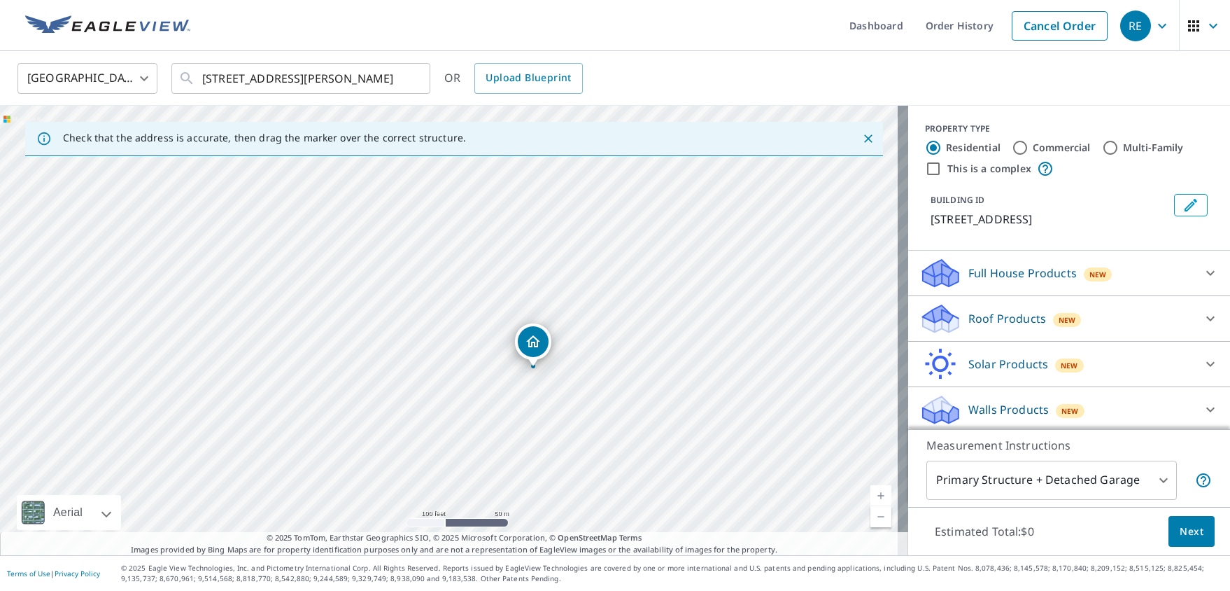
drag, startPoint x: 439, startPoint y: 287, endPoint x: 529, endPoint y: 346, distance: 107.1
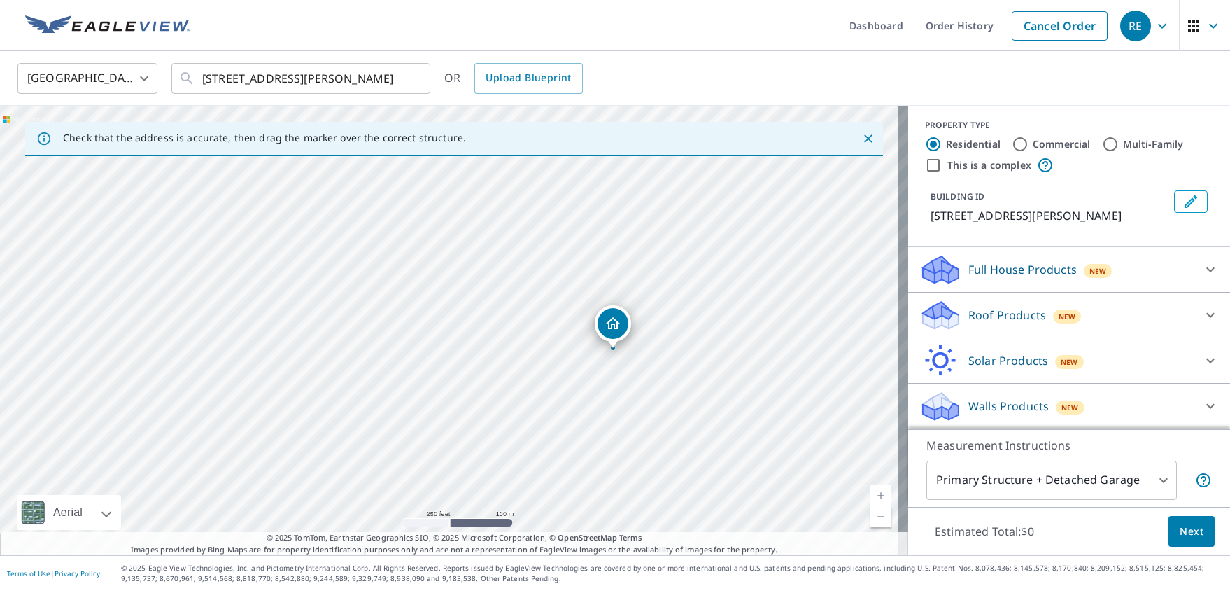
click at [1017, 481] on body "RE RE Dashboard Order History Cancel Order RE United States US ​ [STREET_ADDRES…" at bounding box center [615, 295] width 1230 height 591
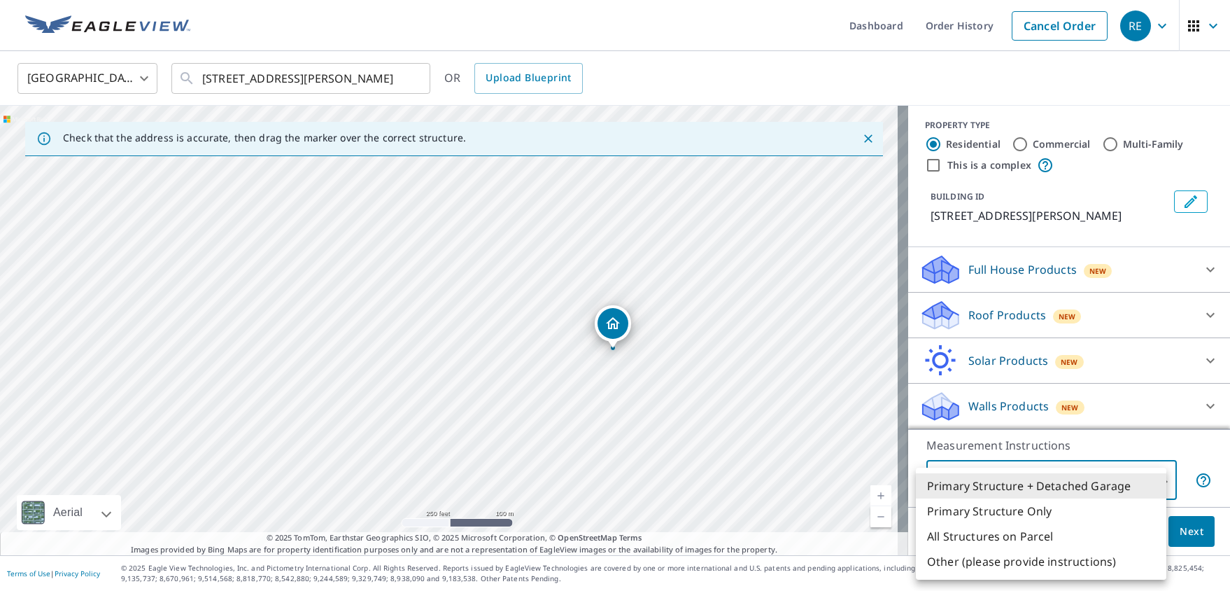
click at [1005, 533] on li "All Structures on Parcel" at bounding box center [1041, 535] width 251 height 25
type input "3"
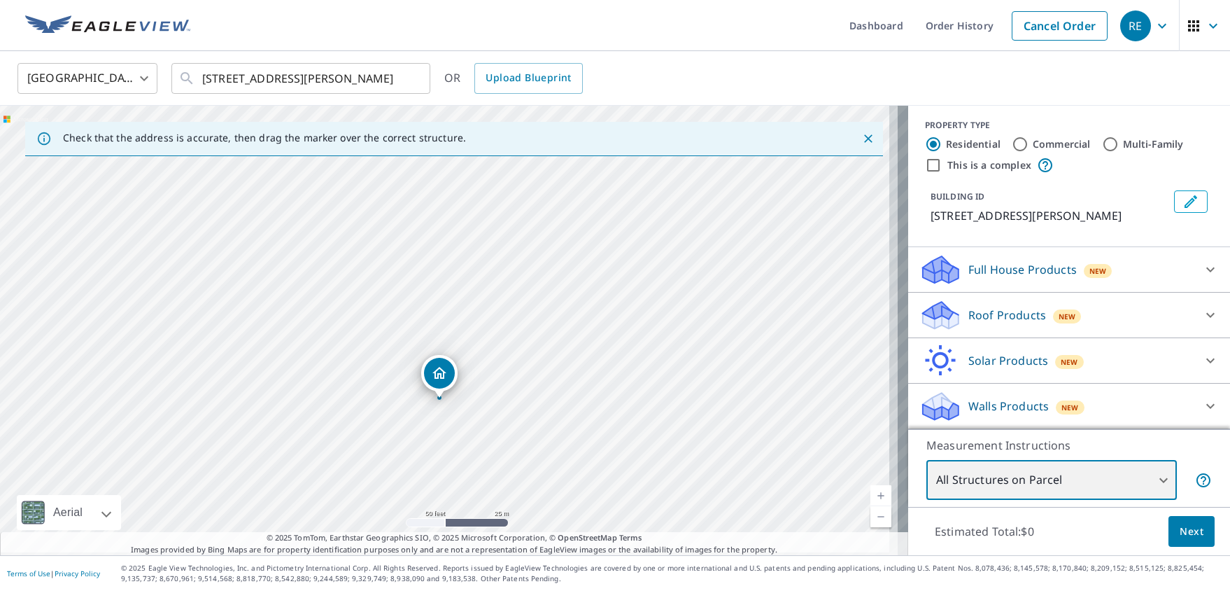
drag, startPoint x: 488, startPoint y: 356, endPoint x: 421, endPoint y: 324, distance: 74.5
click at [421, 324] on div "[STREET_ADDRESS]" at bounding box center [454, 330] width 908 height 449
drag, startPoint x: 454, startPoint y: 319, endPoint x: 447, endPoint y: 358, distance: 39.1
click at [447, 358] on div "[STREET_ADDRESS]" at bounding box center [454, 330] width 908 height 449
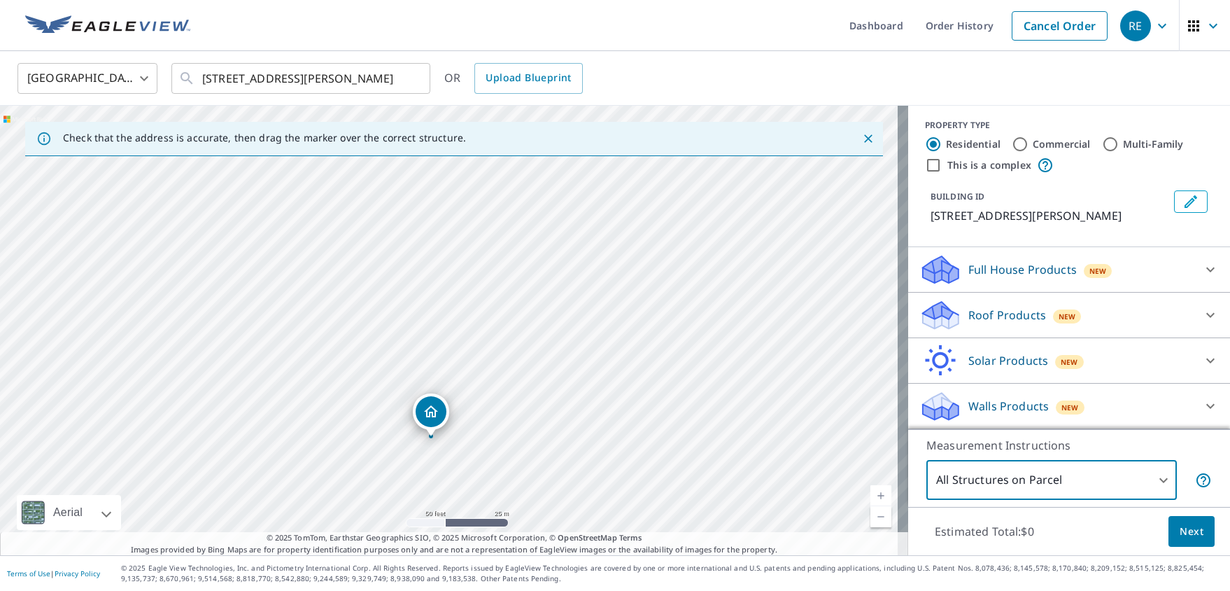
click at [1017, 265] on div "Full House Products New" at bounding box center [1056, 269] width 274 height 33
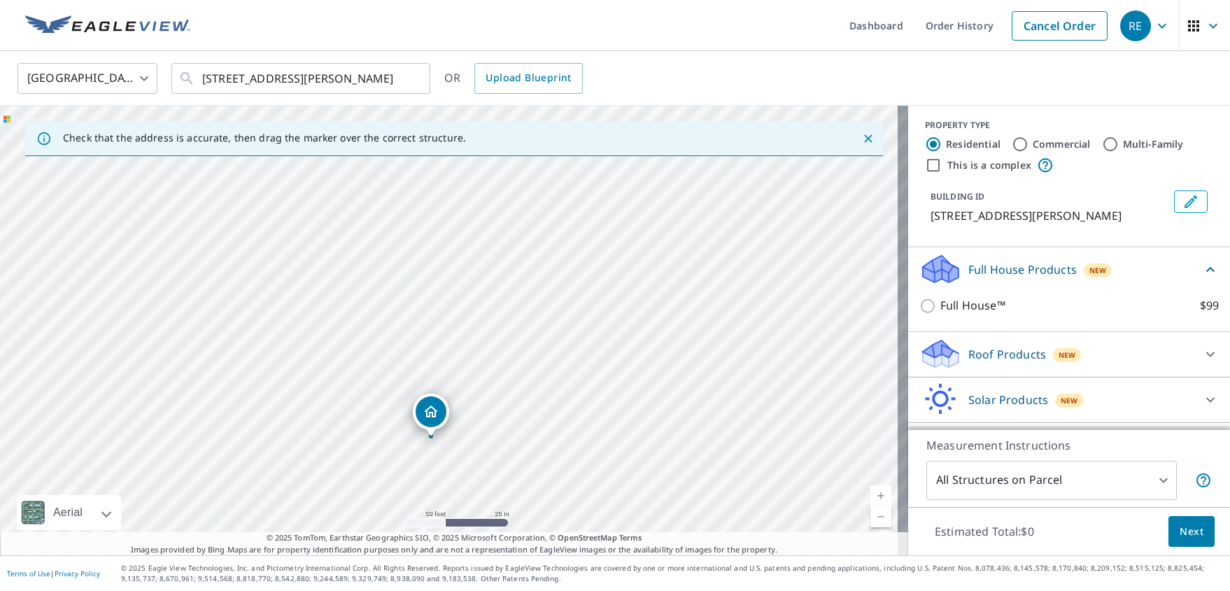
click at [1017, 265] on div "Full House Products New" at bounding box center [1060, 269] width 283 height 33
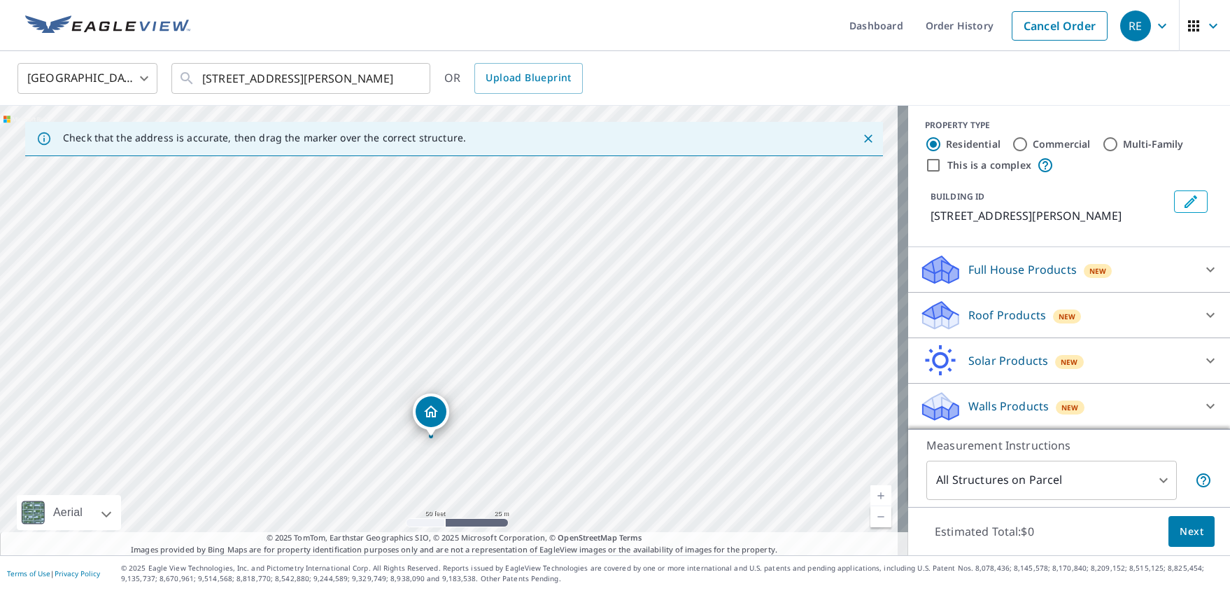
click at [1017, 309] on div "New" at bounding box center [1067, 314] width 29 height 17
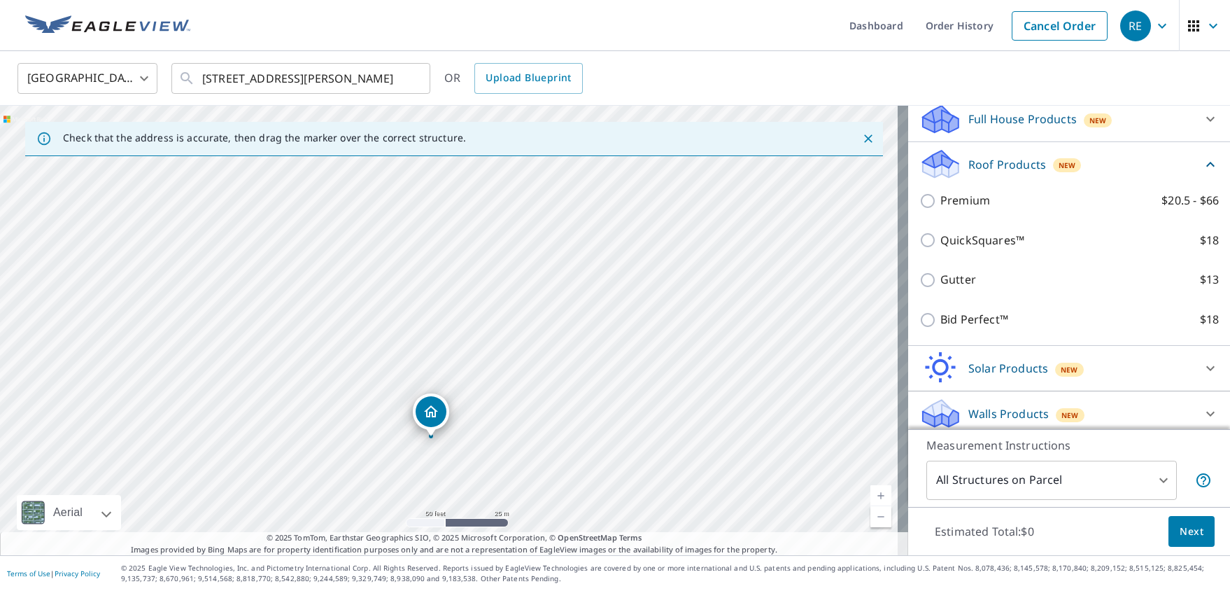
scroll to position [162, 0]
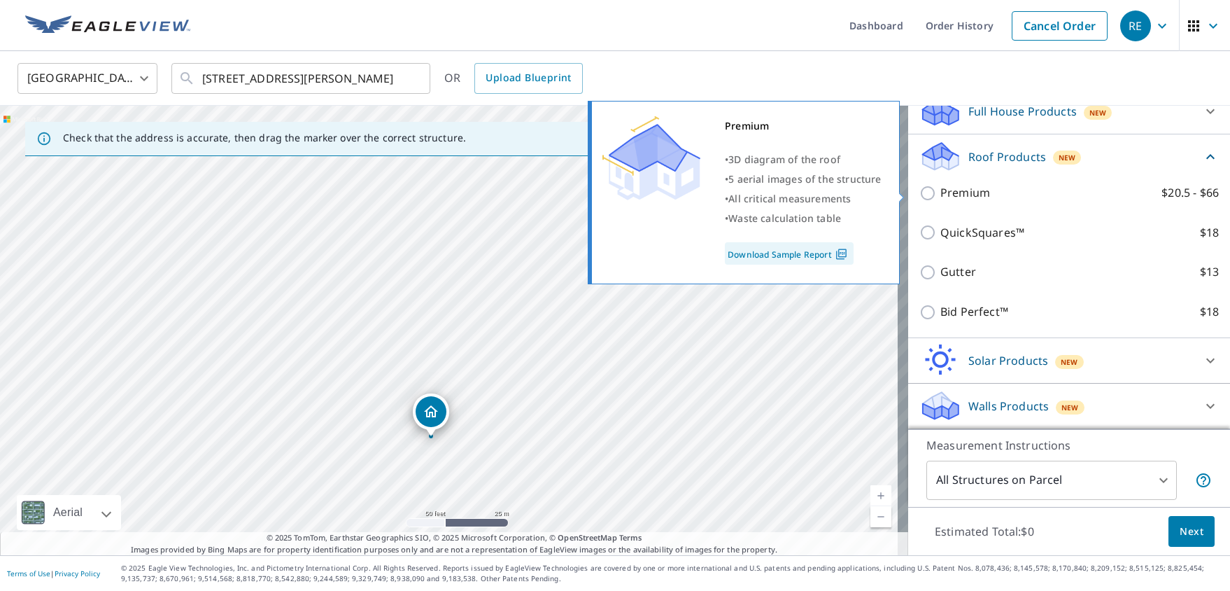
click at [924, 196] on input "Premium $20.5 - $66" at bounding box center [929, 193] width 21 height 17
checkbox input "true"
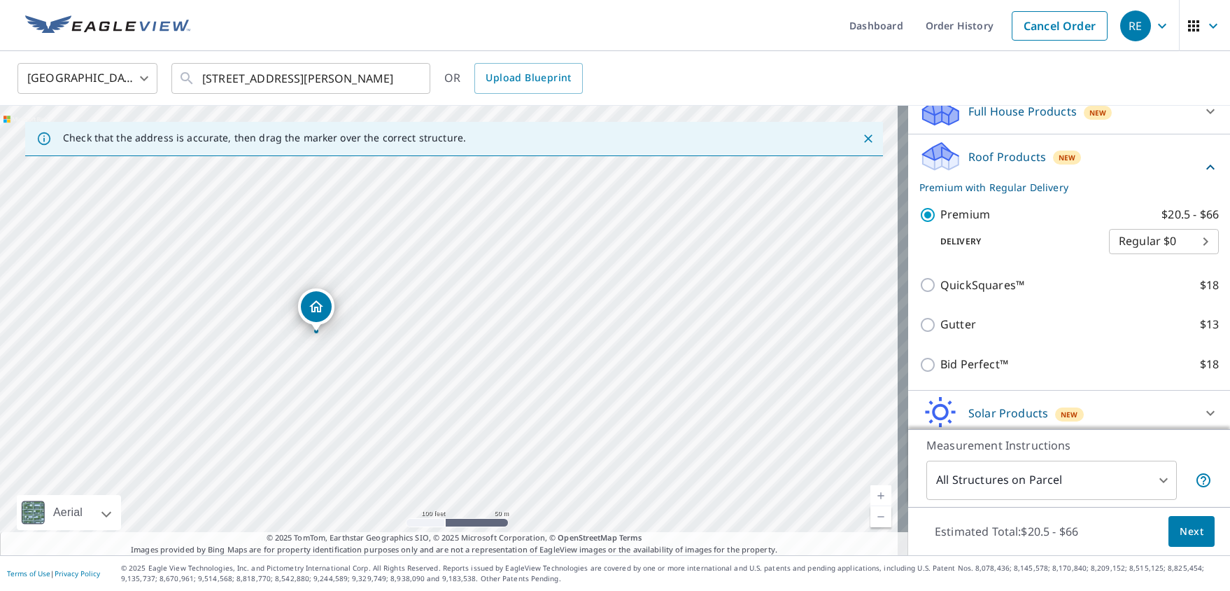
click at [451, 359] on div "[STREET_ADDRESS]" at bounding box center [454, 330] width 908 height 449
drag, startPoint x: 566, startPoint y: 304, endPoint x: 554, endPoint y: 389, distance: 85.5
click at [554, 389] on div "[STREET_ADDRESS]" at bounding box center [454, 330] width 908 height 449
drag, startPoint x: 497, startPoint y: 412, endPoint x: 595, endPoint y: 283, distance: 162.3
click at [595, 283] on div "[STREET_ADDRESS]" at bounding box center [454, 330] width 908 height 449
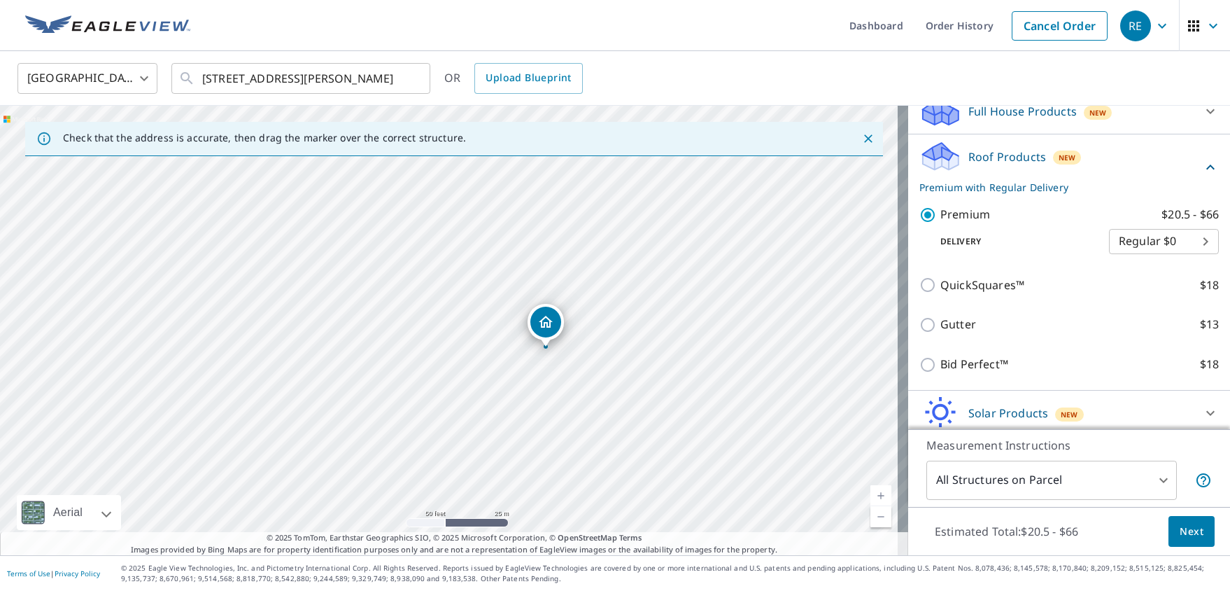
drag, startPoint x: 533, startPoint y: 294, endPoint x: 511, endPoint y: 325, distance: 38.1
click at [511, 325] on div "[STREET_ADDRESS]" at bounding box center [454, 330] width 908 height 449
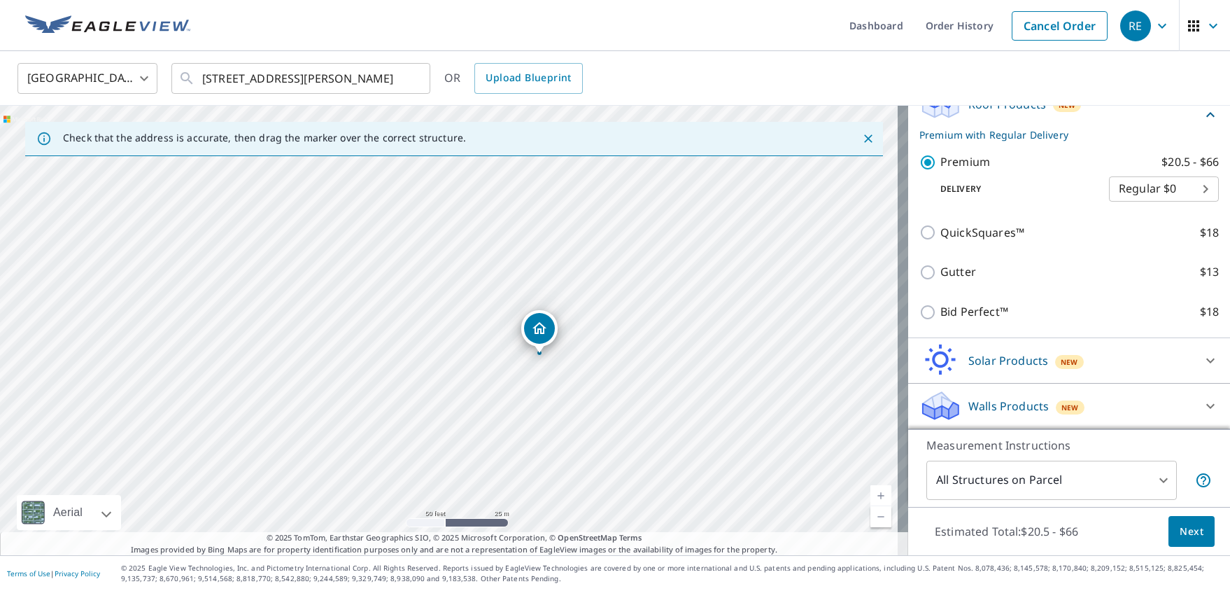
click at [1017, 481] on div "All Structures on Parcel 3 ​" at bounding box center [1068, 479] width 285 height 39
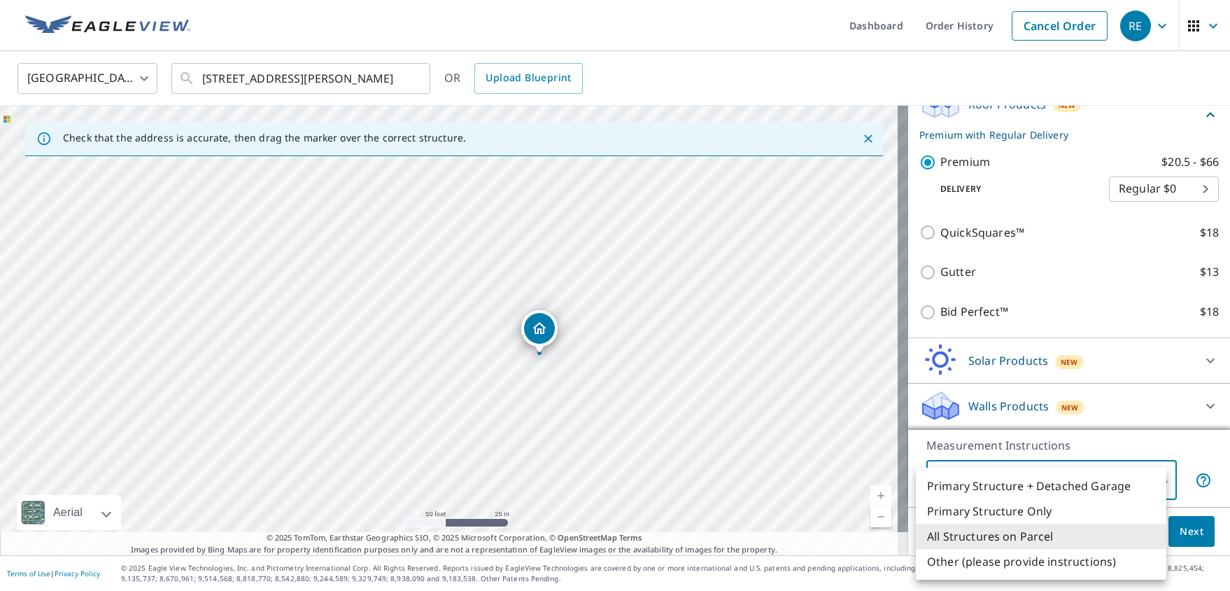
click at [1017, 479] on body "RE RE Dashboard Order History Cancel Order RE United States US ​ [STREET_ADDRES…" at bounding box center [615, 295] width 1230 height 591
click at [1017, 537] on li "All Structures on Parcel" at bounding box center [1041, 535] width 251 height 25
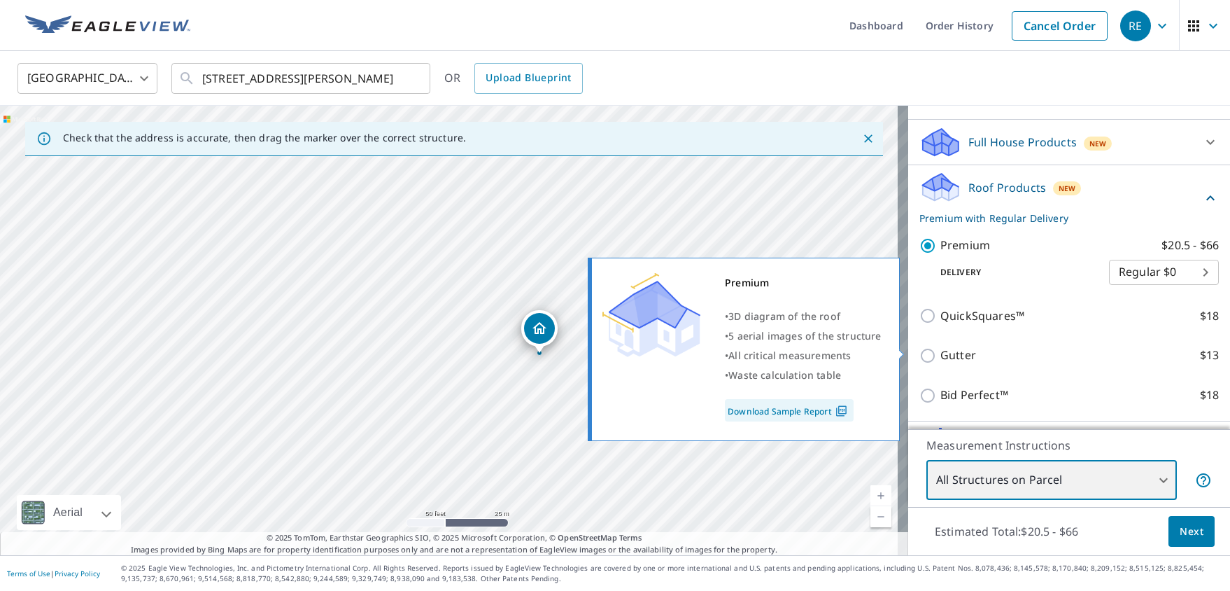
scroll to position [0, 0]
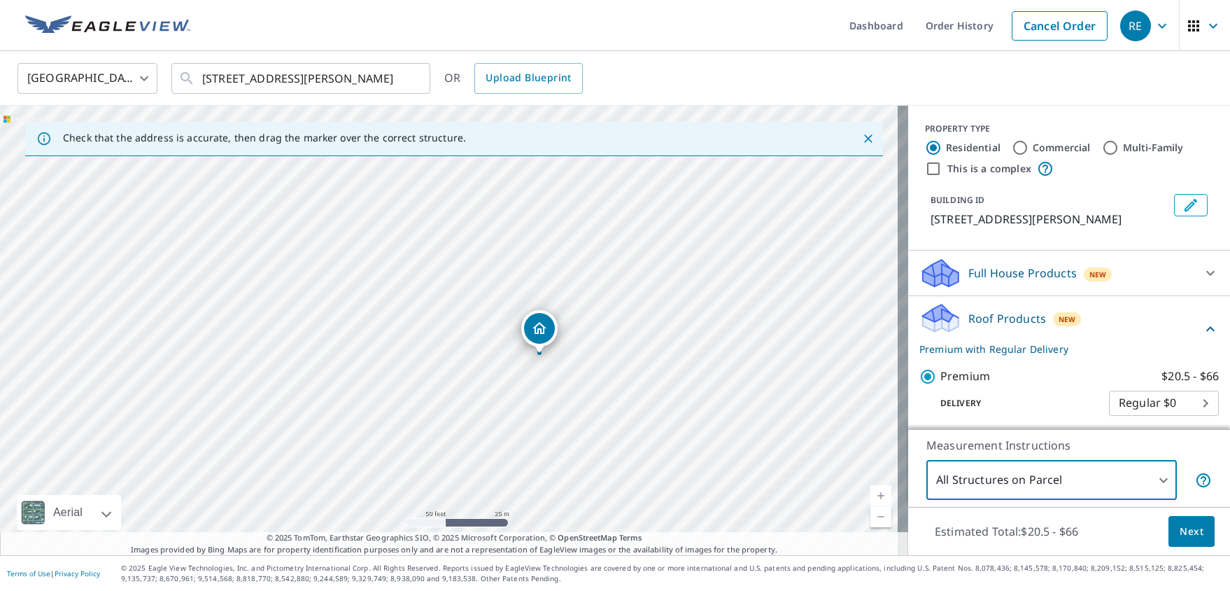
click at [154, 139] on p "Check that the address is accurate, then drag the marker over the correct struc…" at bounding box center [264, 138] width 403 height 13
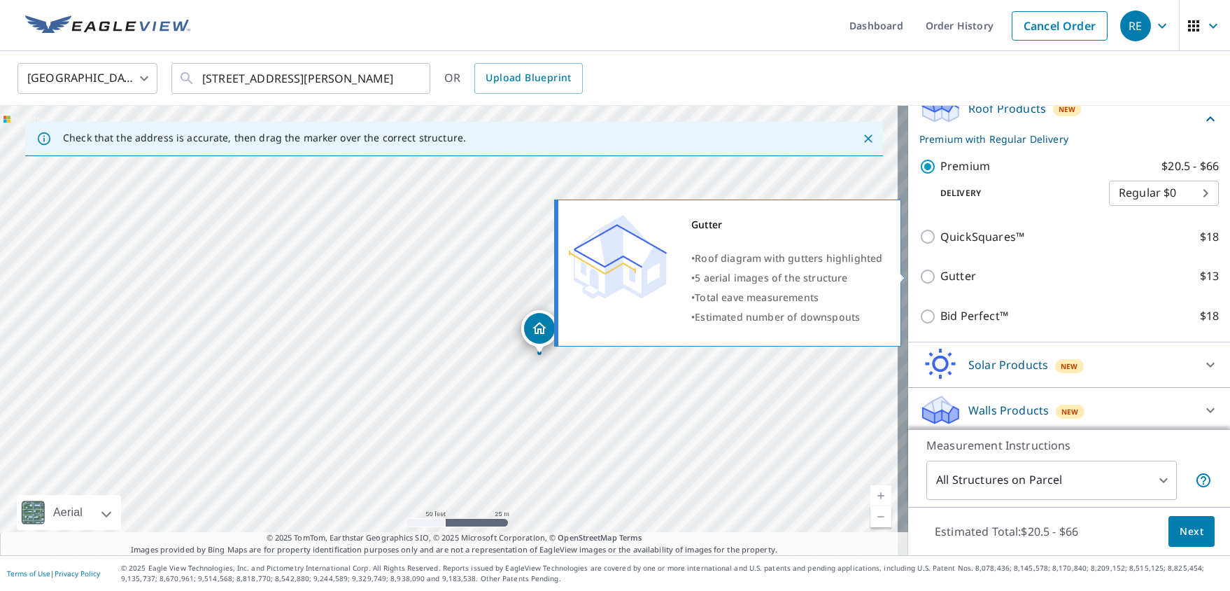
scroll to position [214, 0]
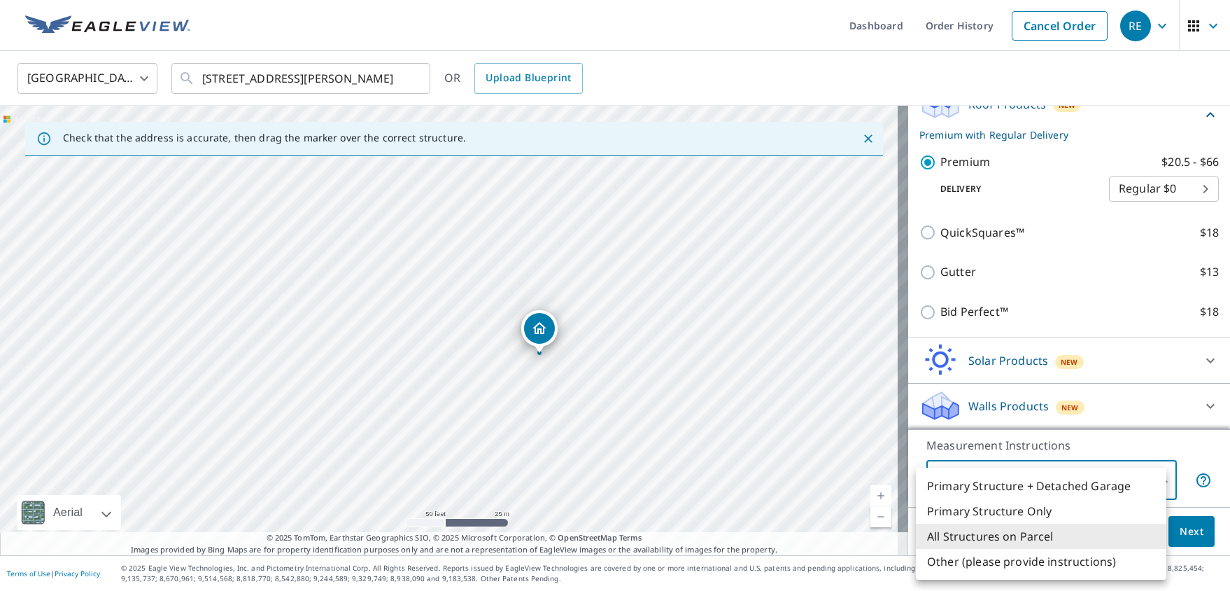
click at [1017, 479] on body "RE RE Dashboard Order History Cancel Order RE United States US ​ [STREET_ADDRES…" at bounding box center [615, 295] width 1230 height 591
click at [1007, 512] on li "Primary Structure Only" at bounding box center [1041, 510] width 251 height 25
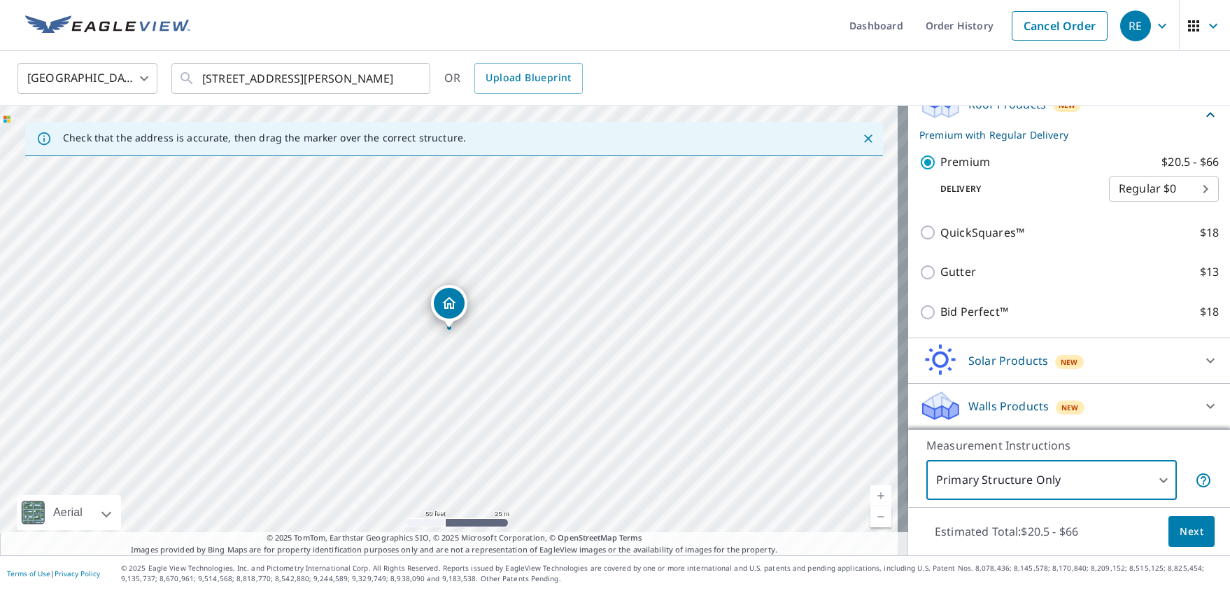
click at [1017, 465] on body "RE RE Dashboard Order History Cancel Order RE United States US ​ [STREET_ADDRES…" at bounding box center [615, 295] width 1230 height 591
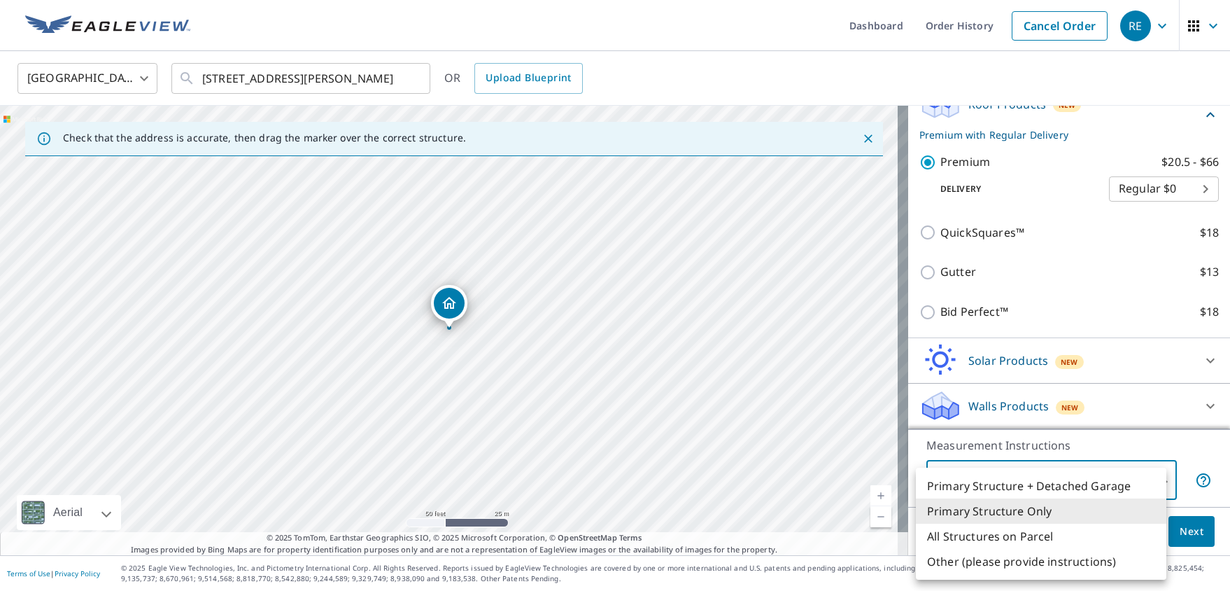
click at [1017, 534] on li "All Structures on Parcel" at bounding box center [1041, 535] width 251 height 25
type input "3"
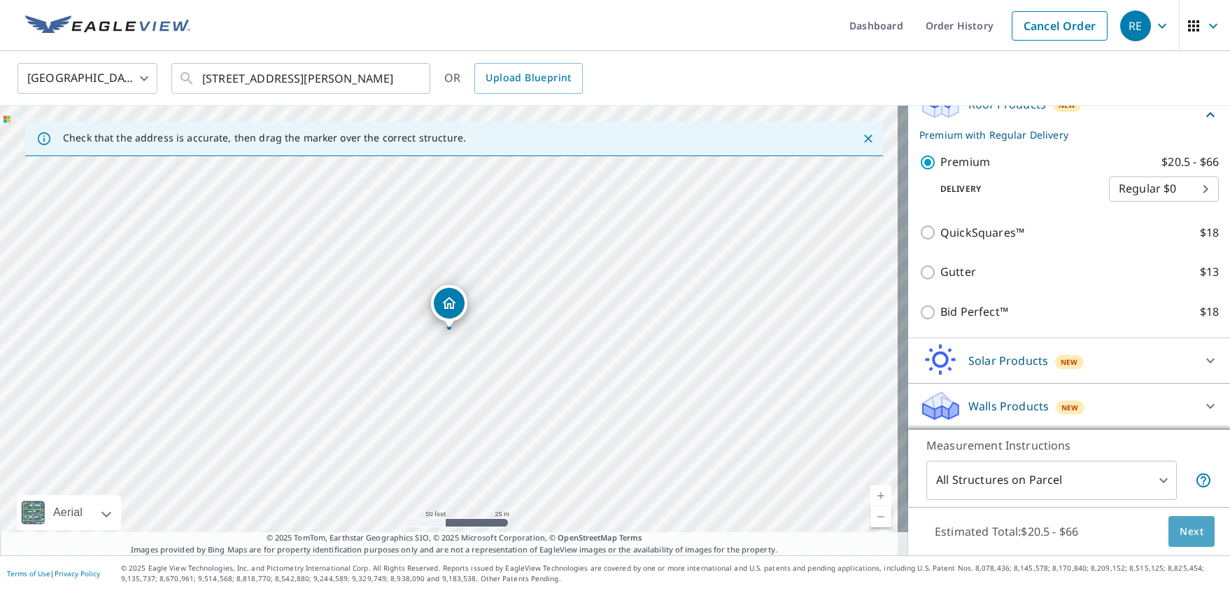
click at [1017, 520] on button "Next" at bounding box center [1192, 531] width 46 height 31
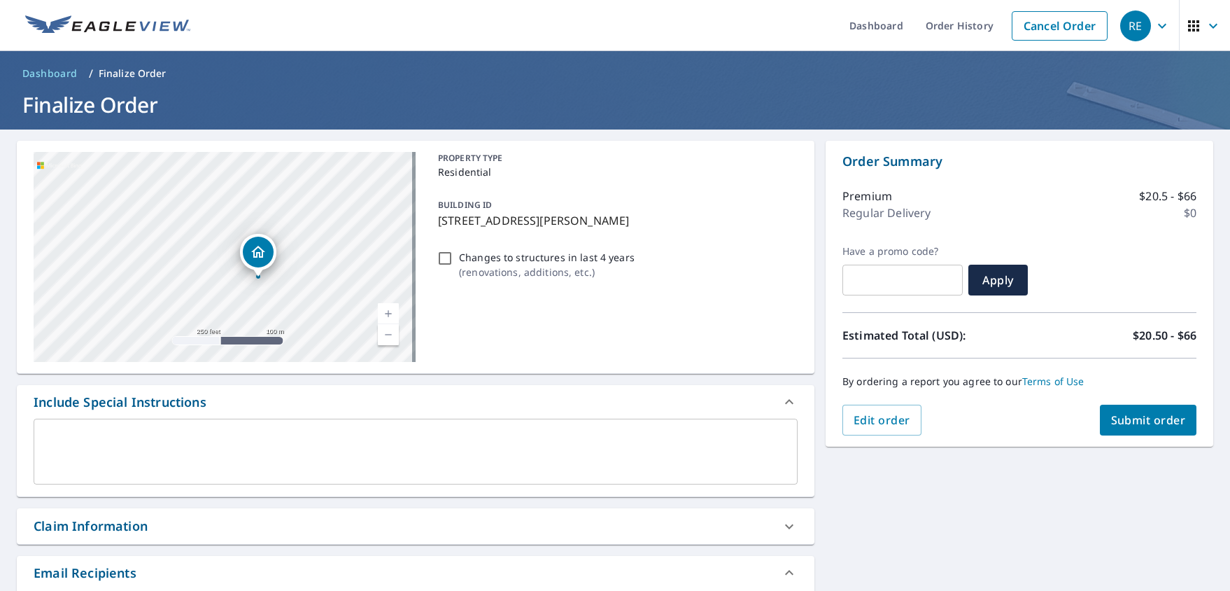
drag, startPoint x: 164, startPoint y: 223, endPoint x: 295, endPoint y: 244, distance: 132.5
click at [295, 244] on div "[STREET_ADDRESS]" at bounding box center [225, 257] width 382 height 210
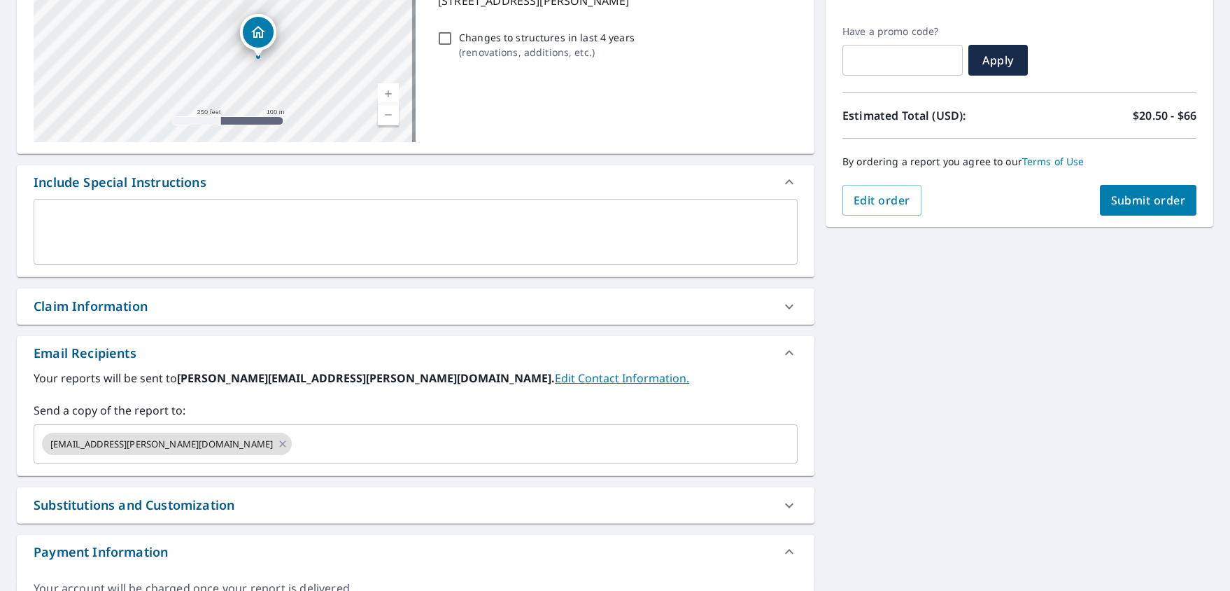
scroll to position [90, 0]
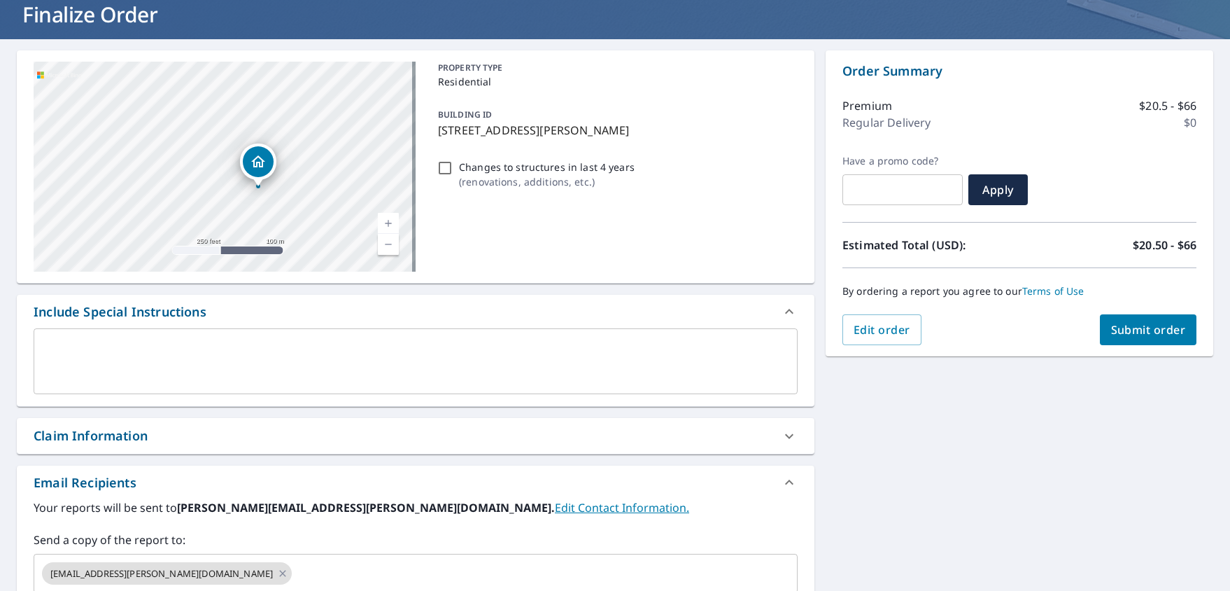
click at [1017, 330] on span "Submit order" at bounding box center [1148, 329] width 75 height 15
